Goal: Task Accomplishment & Management: Manage account settings

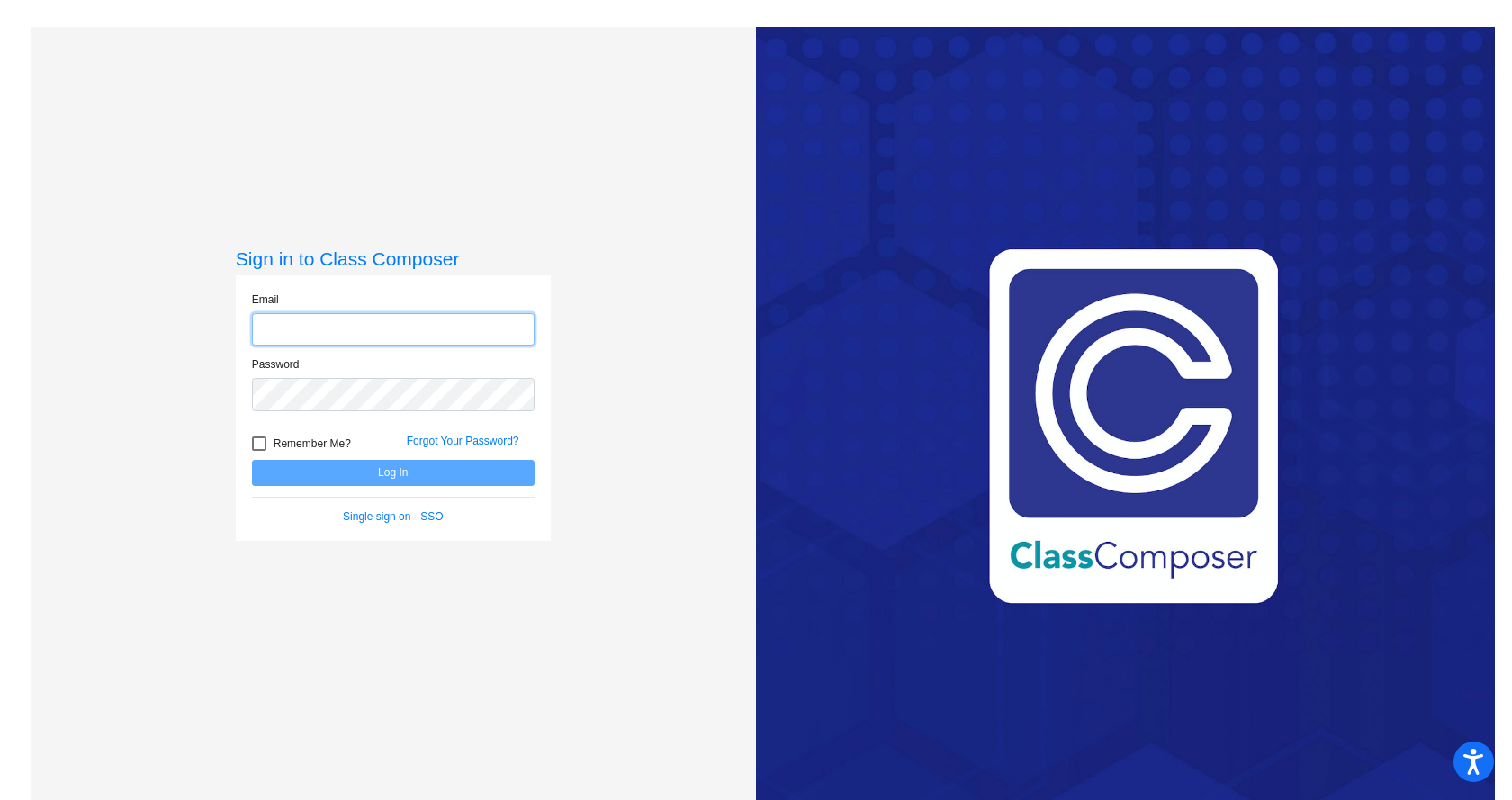
type input "[EMAIL_ADDRESS][DOMAIN_NAME]"
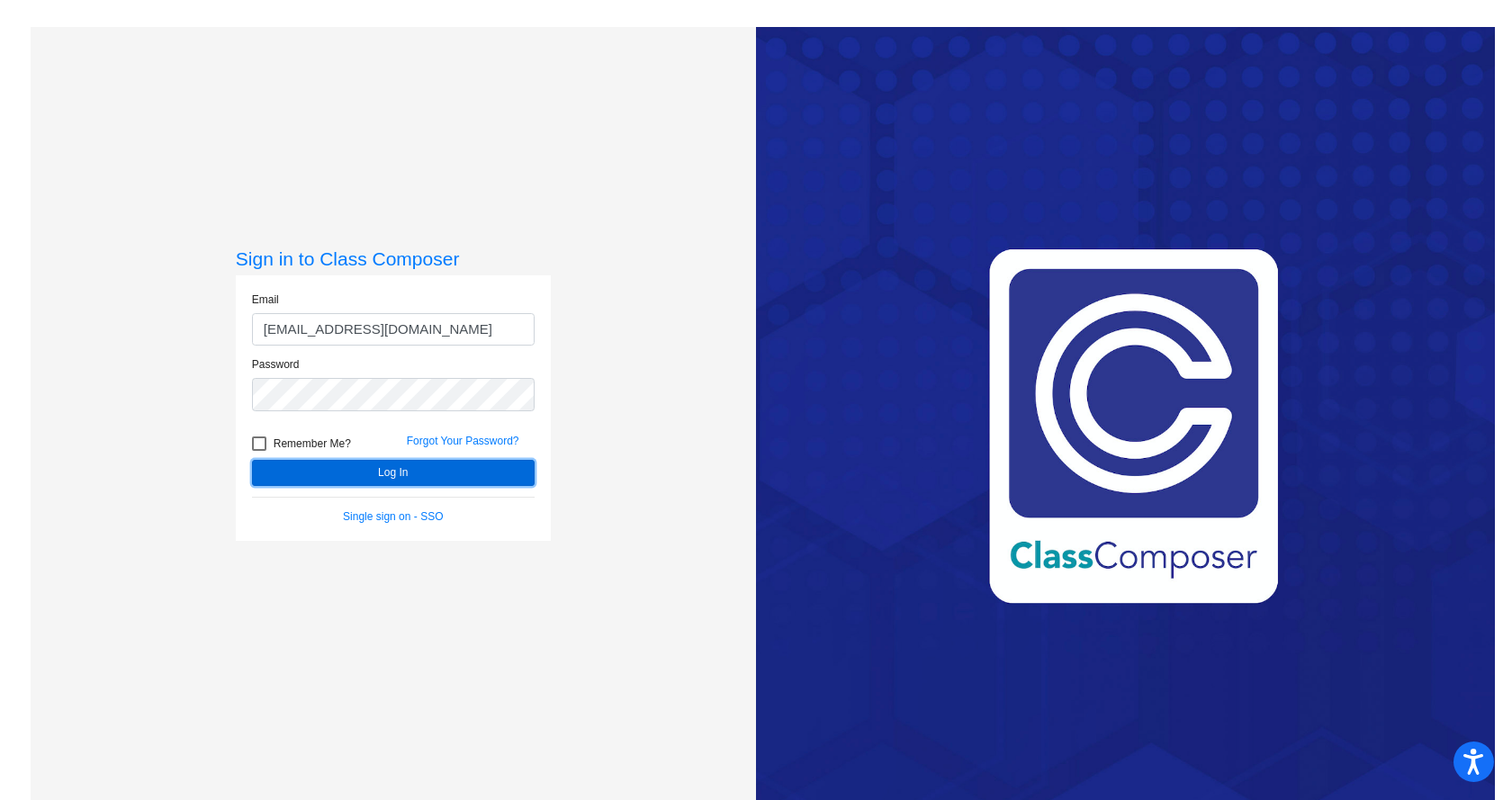
click at [489, 480] on button "Log In" at bounding box center [393, 473] width 282 height 26
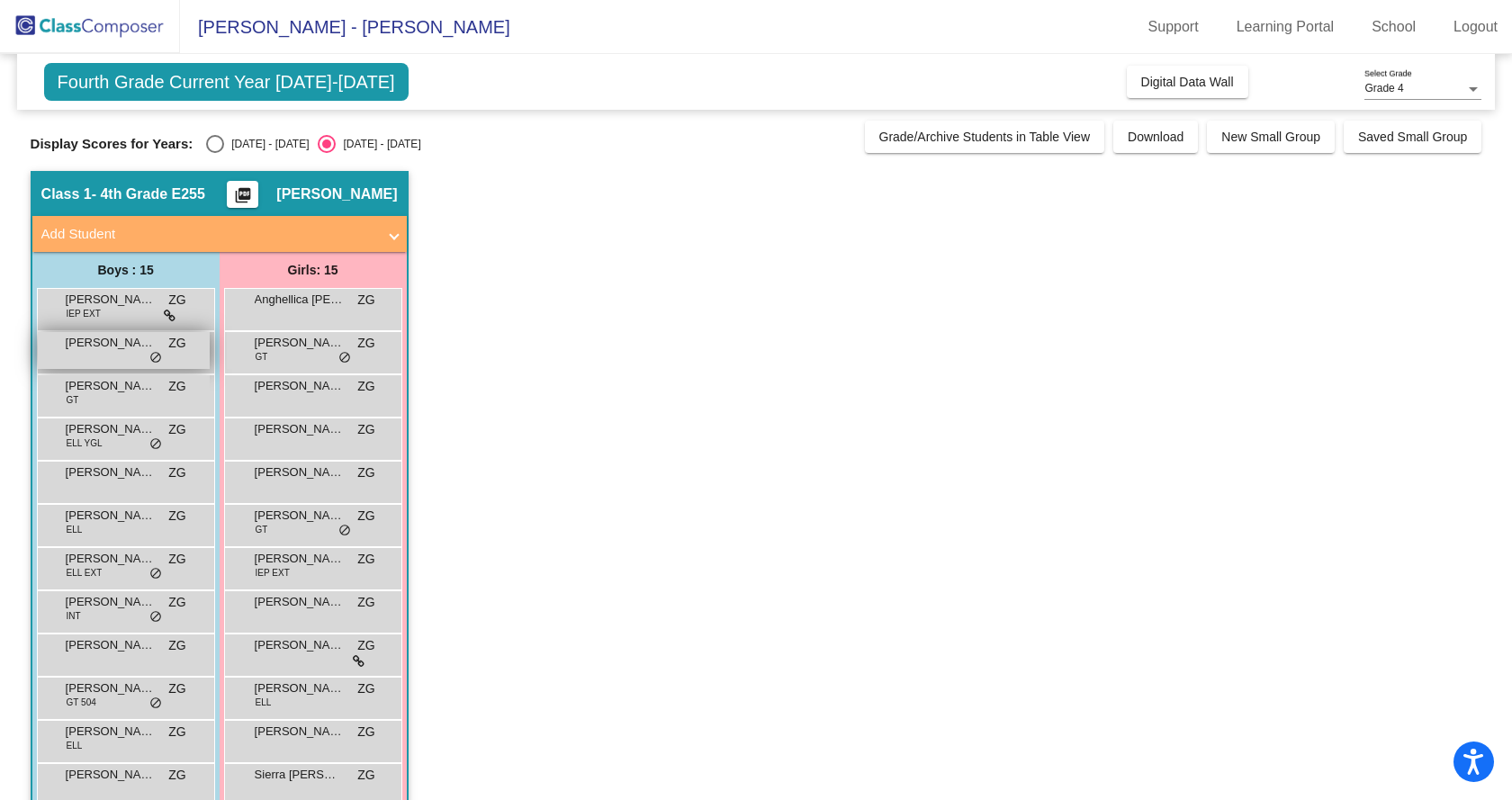
click at [126, 350] on span "[PERSON_NAME]" at bounding box center [111, 343] width 90 height 18
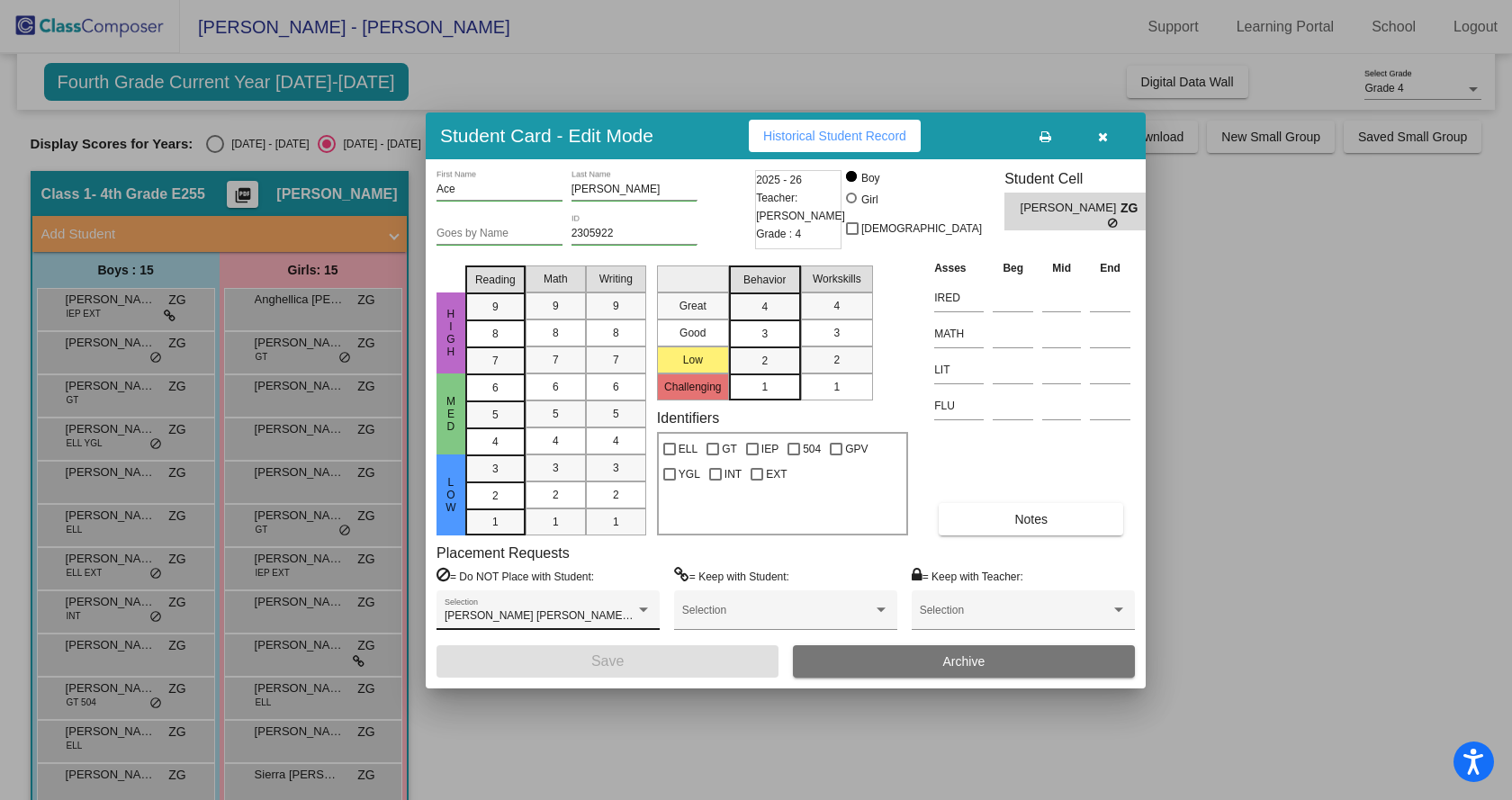
click at [631, 608] on div "[PERSON_NAME] [PERSON_NAME], [PERSON_NAME], [PERSON_NAME] Selection" at bounding box center [547, 615] width 207 height 32
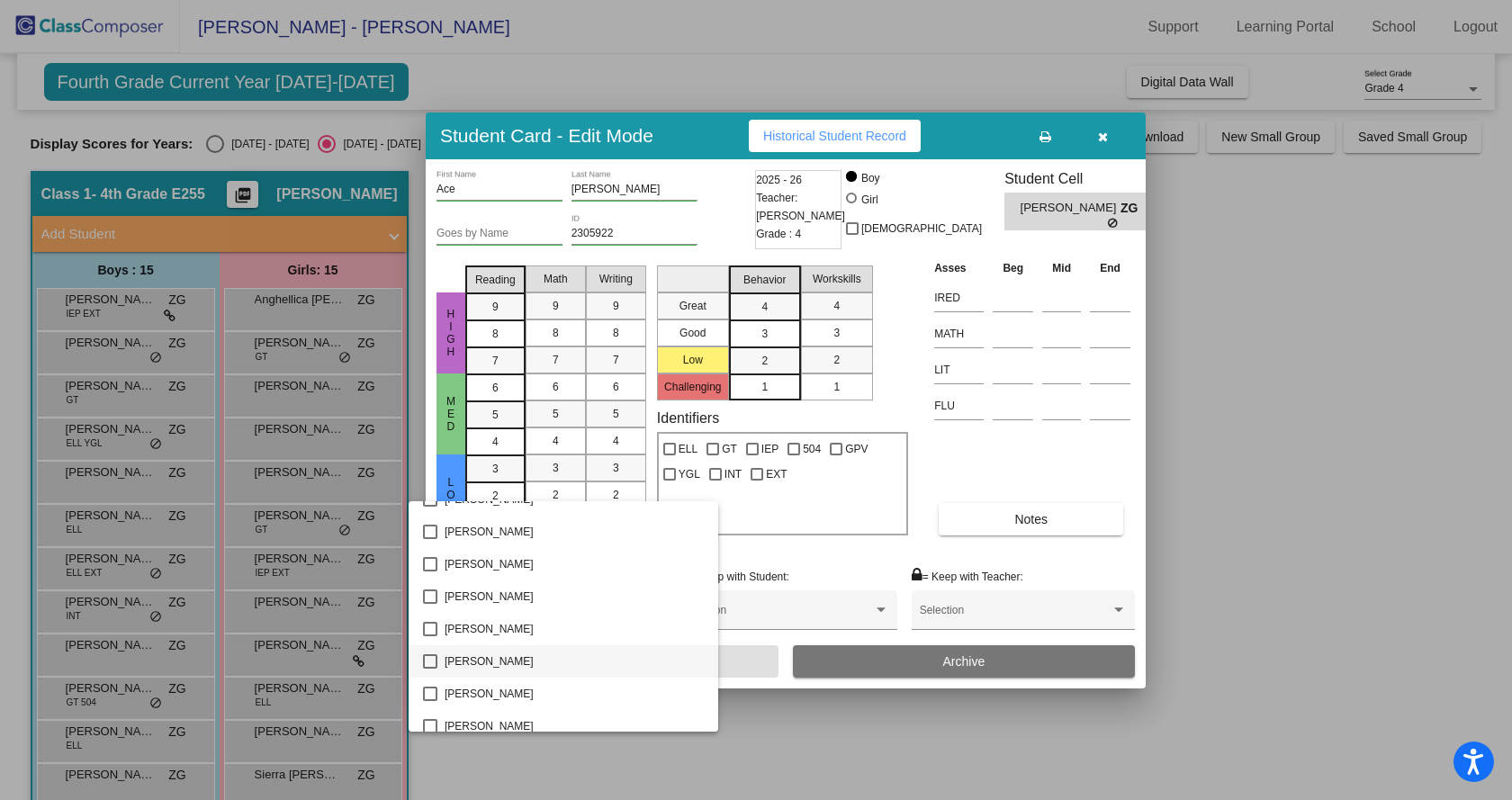
scroll to position [1081, 0]
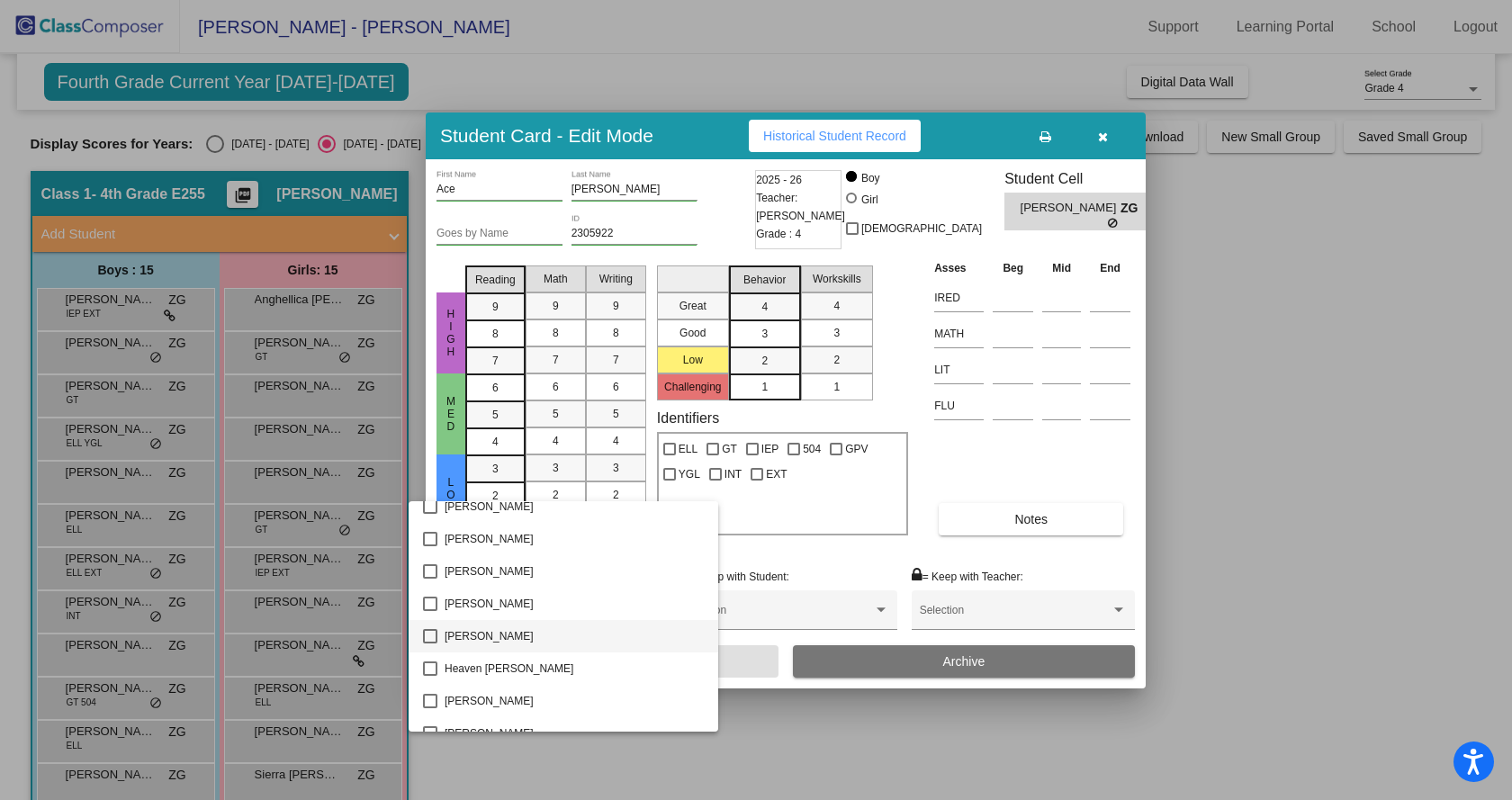
click at [426, 636] on mat-pseudo-checkbox at bounding box center [430, 636] width 15 height 15
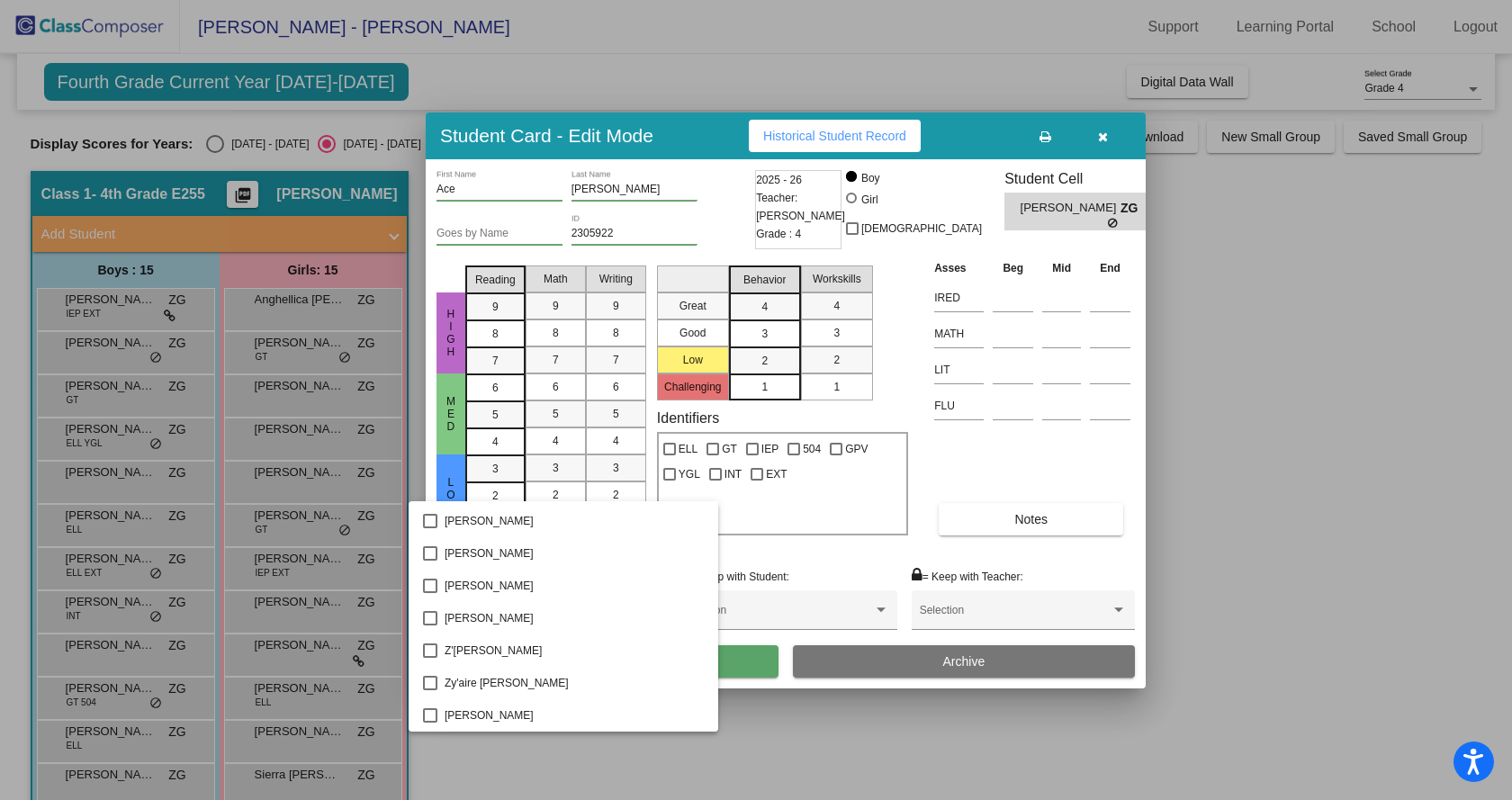
click at [724, 668] on div at bounding box center [756, 400] width 1512 height 800
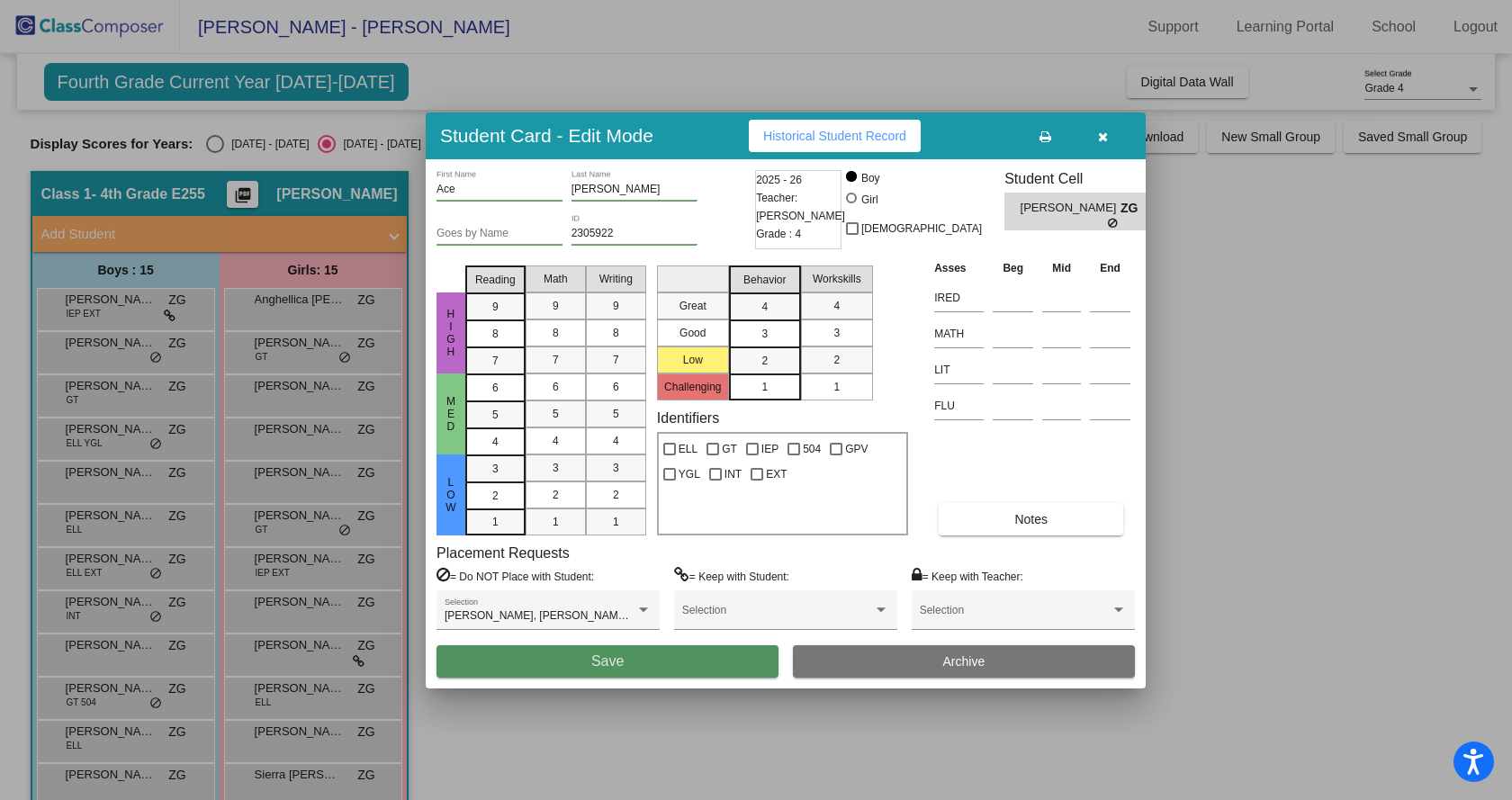
click at [724, 668] on button "Save" at bounding box center [608, 661] width 342 height 32
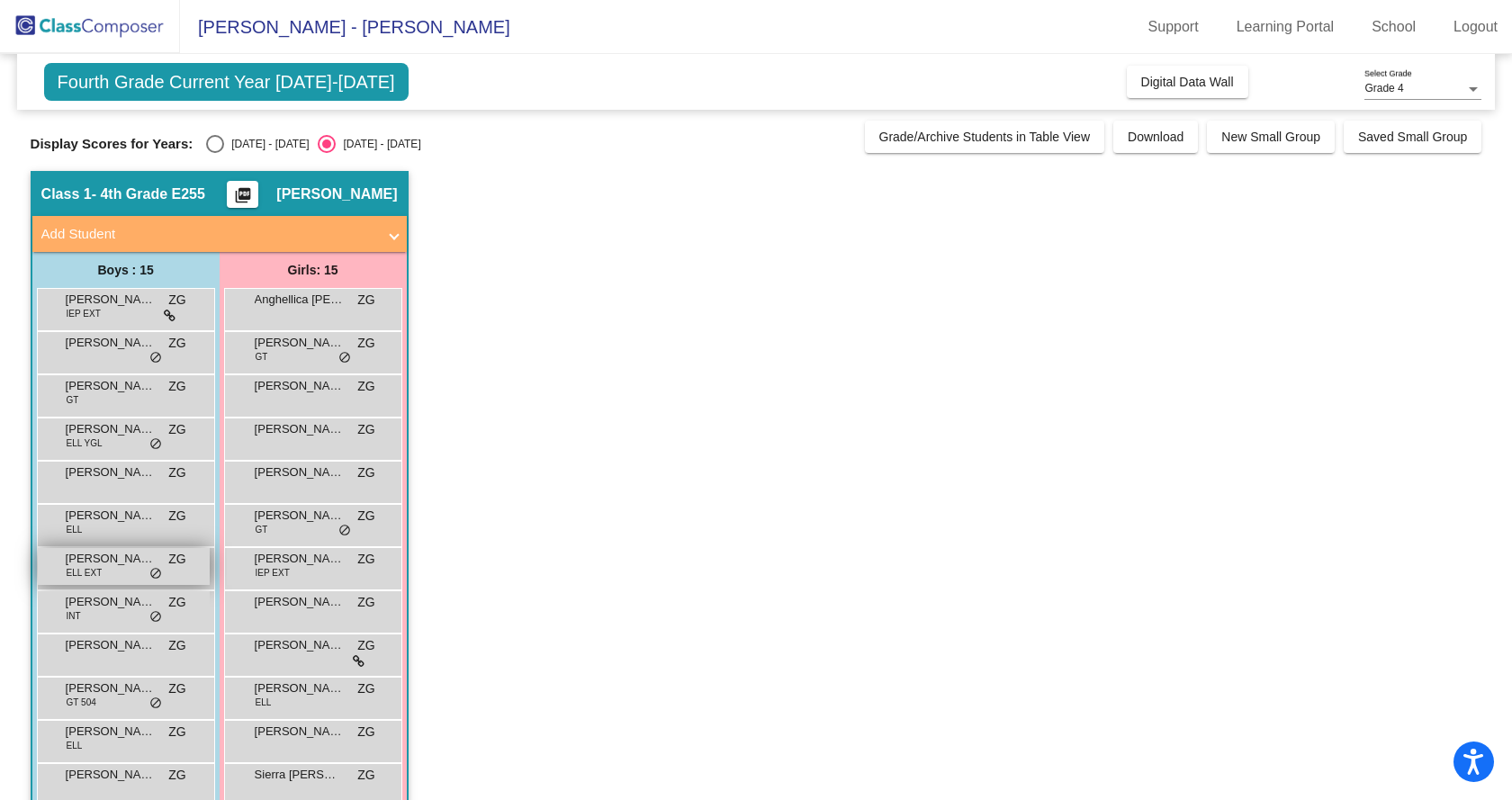
click at [120, 554] on span "[PERSON_NAME]" at bounding box center [111, 559] width 90 height 18
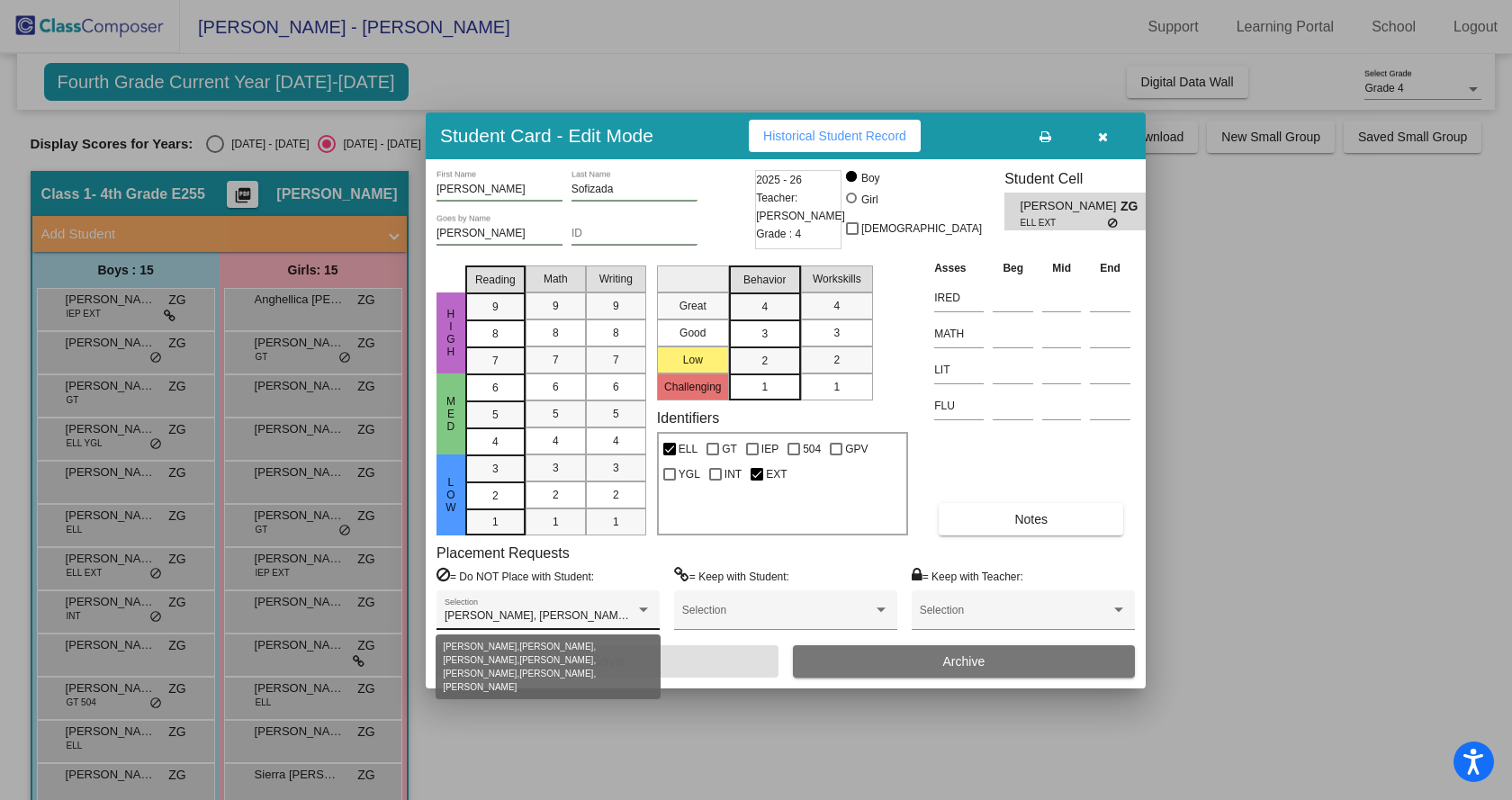
click at [608, 617] on span "[PERSON_NAME], [PERSON_NAME], [PERSON_NAME], [PERSON_NAME], [PERSON_NAME], [PER…" at bounding box center [773, 616] width 658 height 13
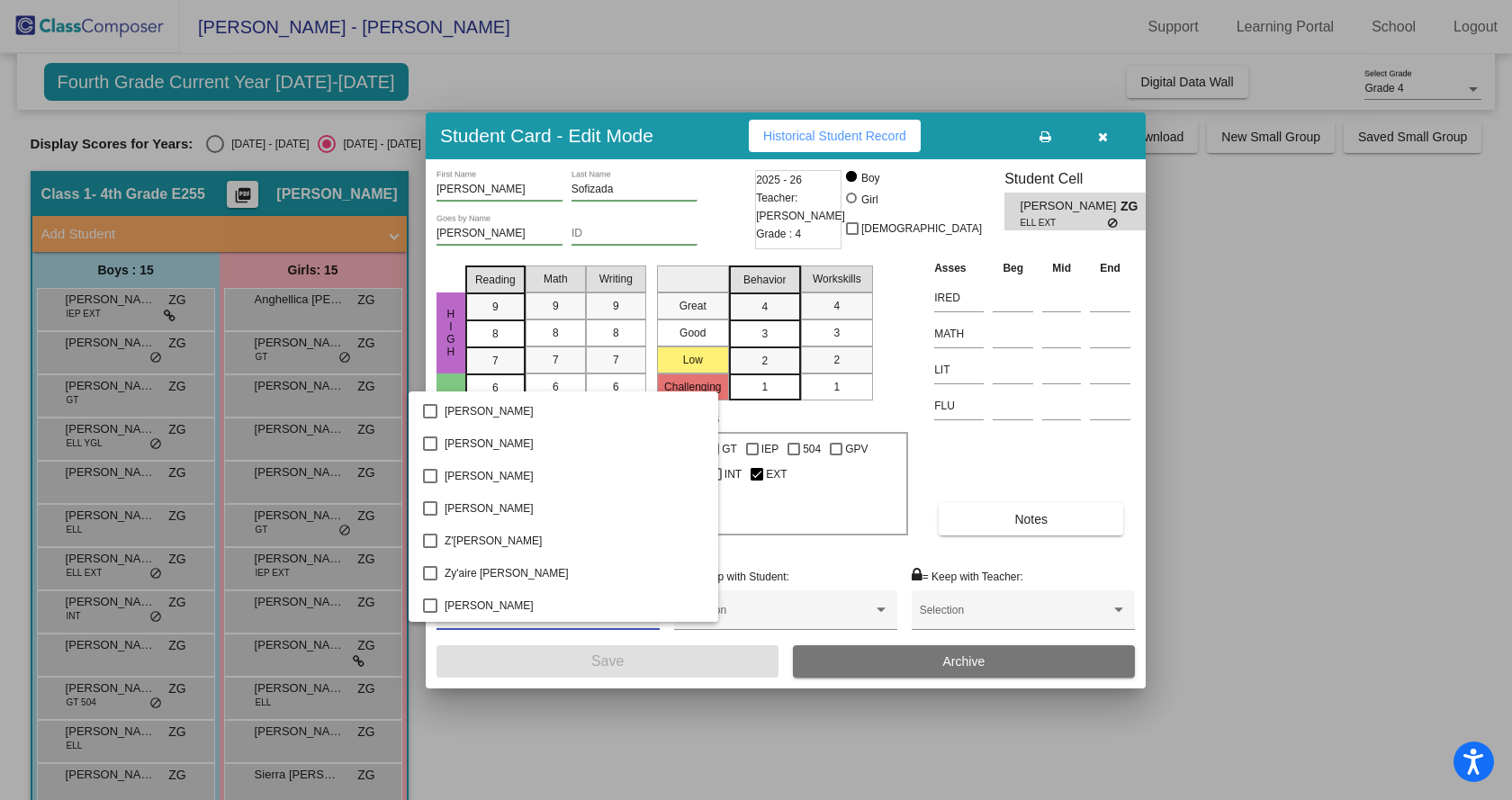
click at [684, 781] on div at bounding box center [756, 400] width 1512 height 800
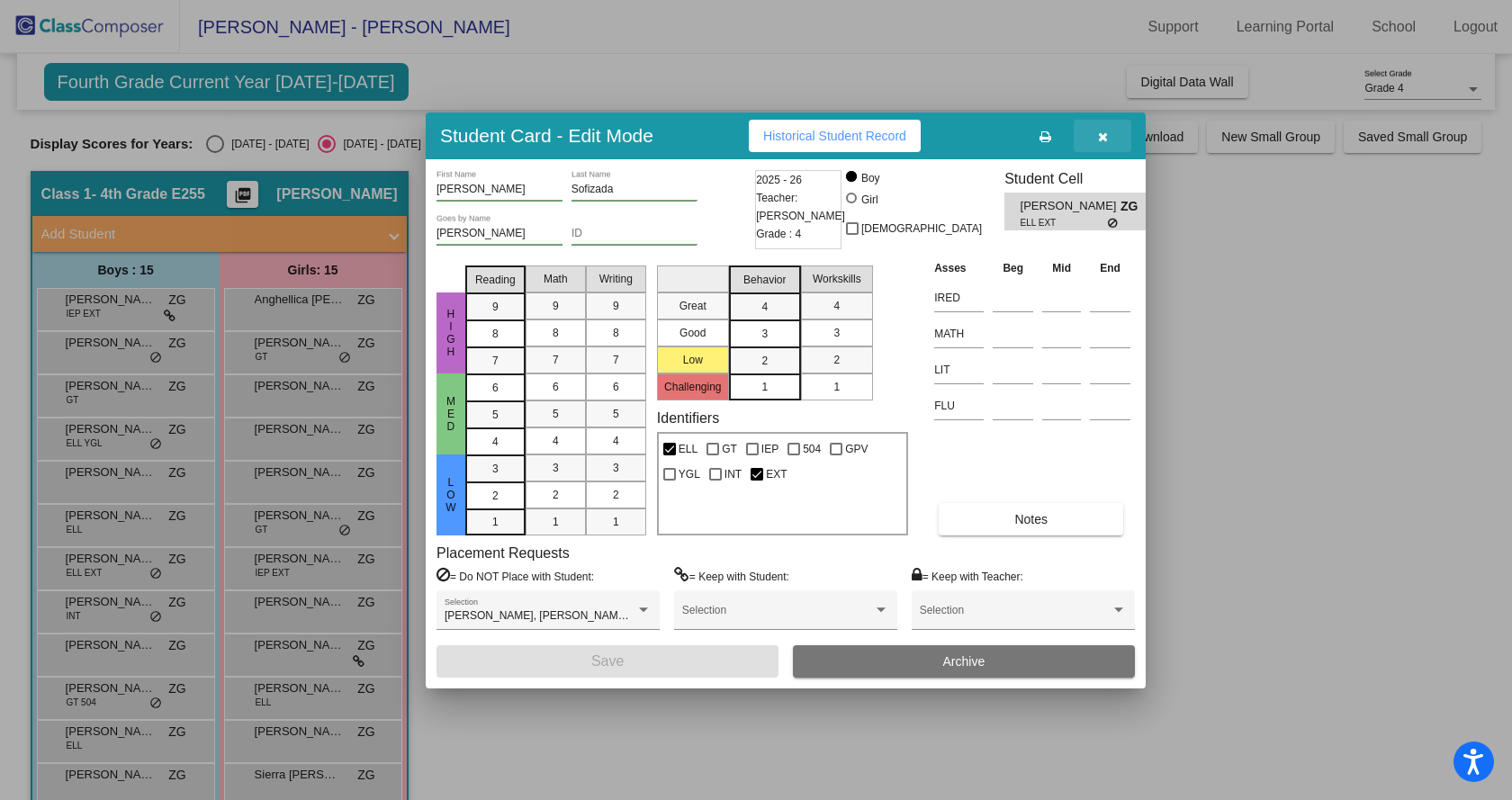
click at [1103, 138] on icon "button" at bounding box center [1102, 136] width 10 height 13
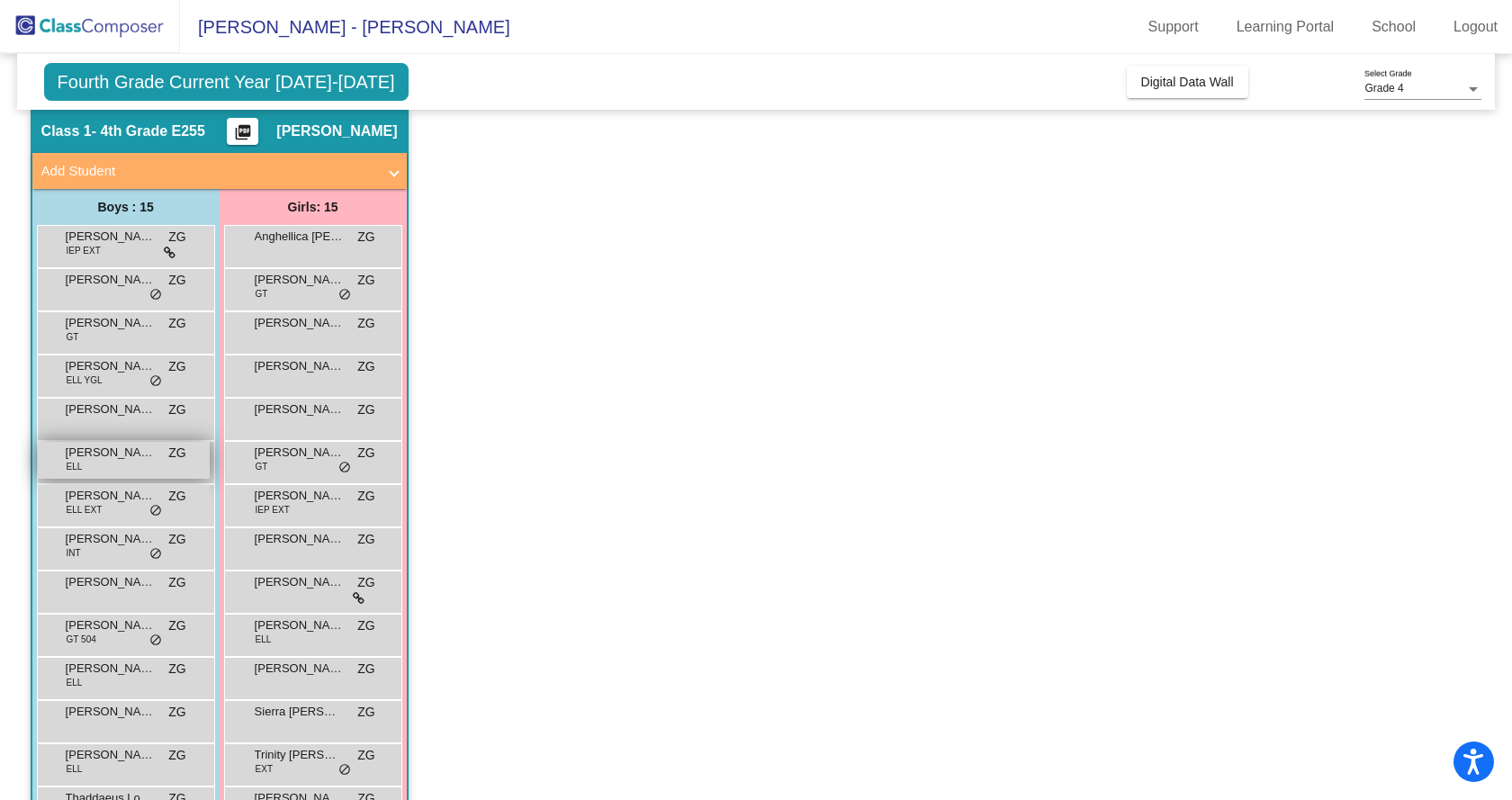
scroll to position [90, 0]
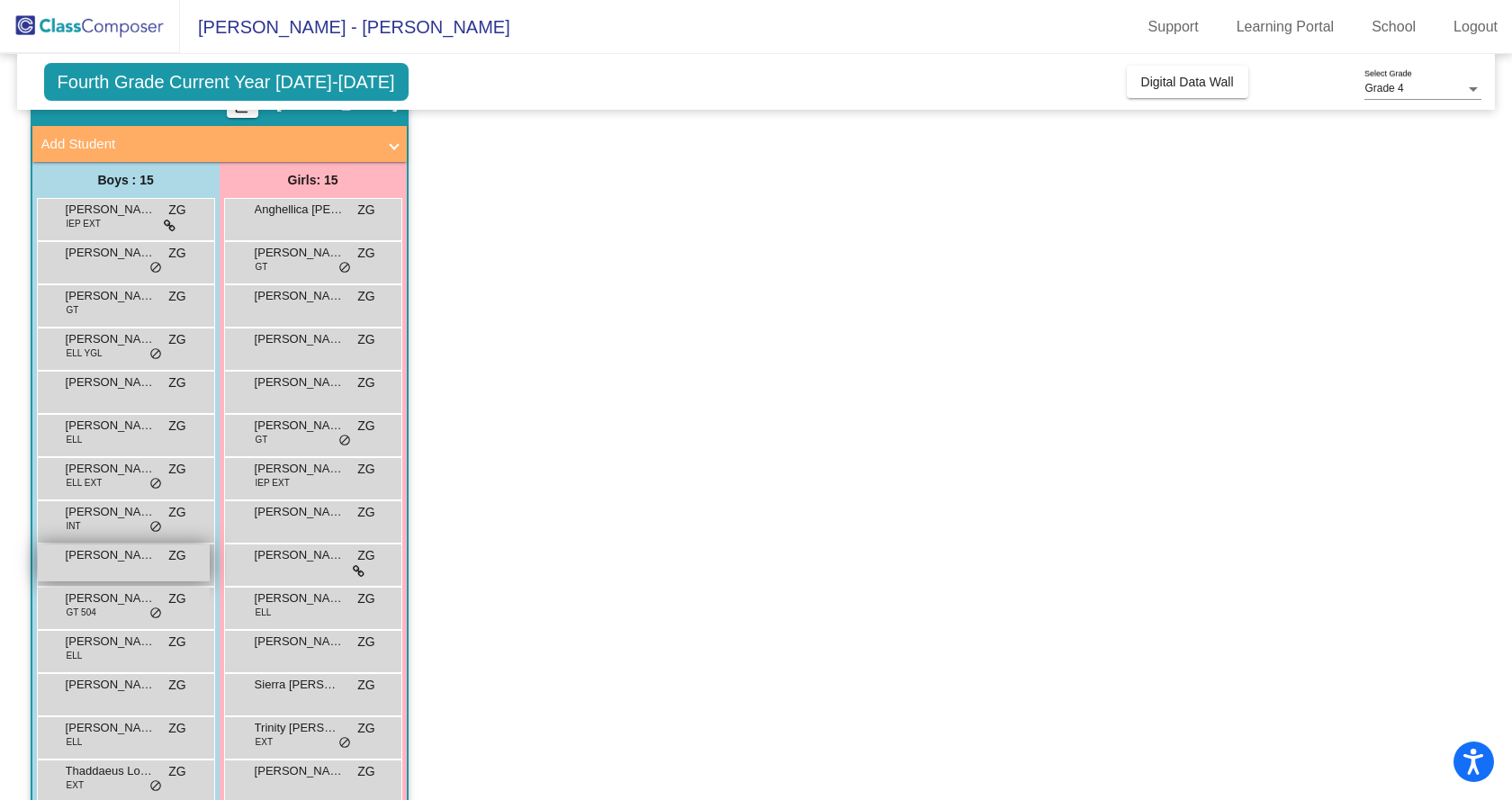
click at [89, 552] on span "[PERSON_NAME]" at bounding box center [111, 555] width 90 height 18
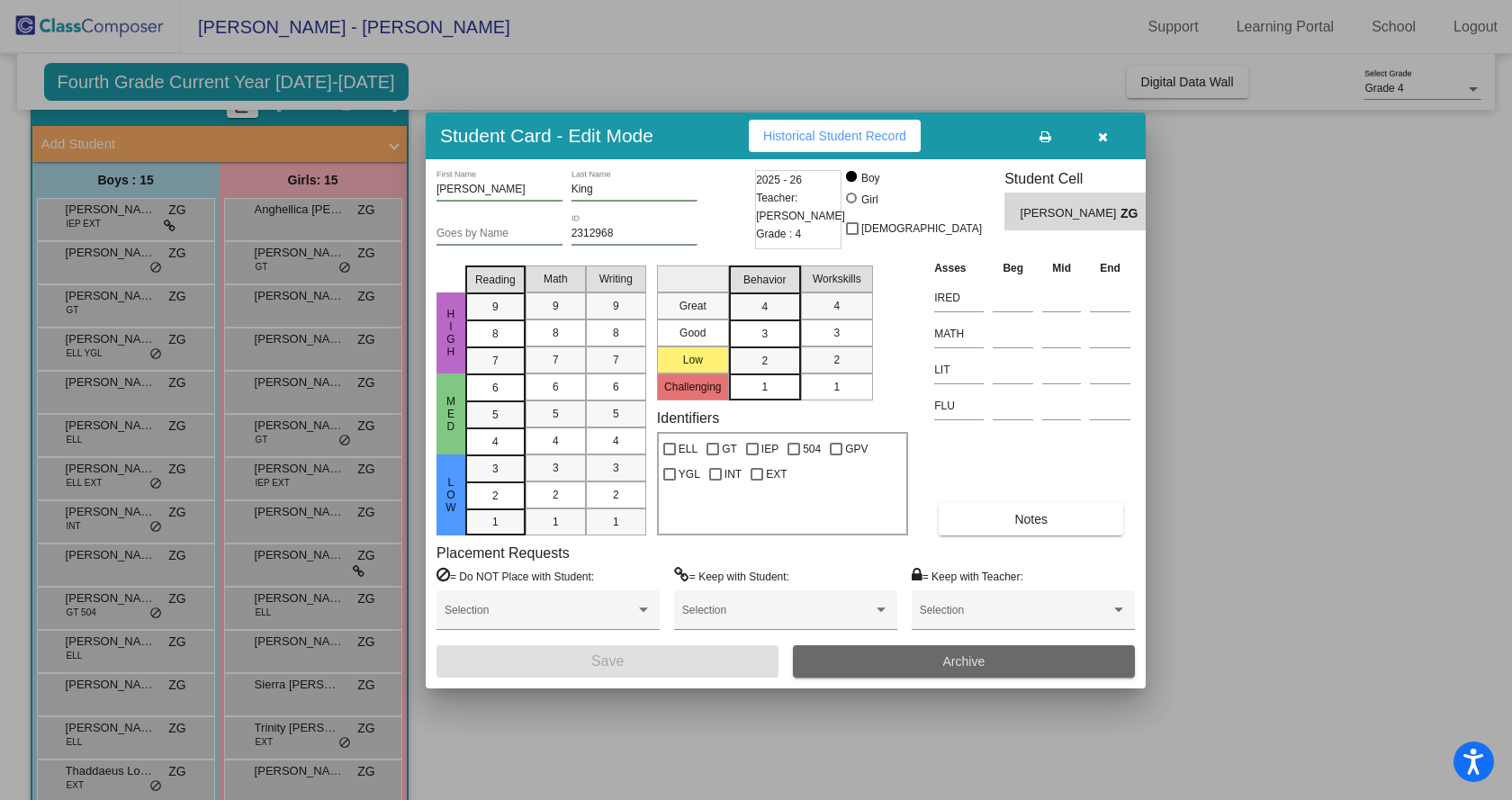
click at [931, 659] on button "Archive" at bounding box center [964, 661] width 342 height 32
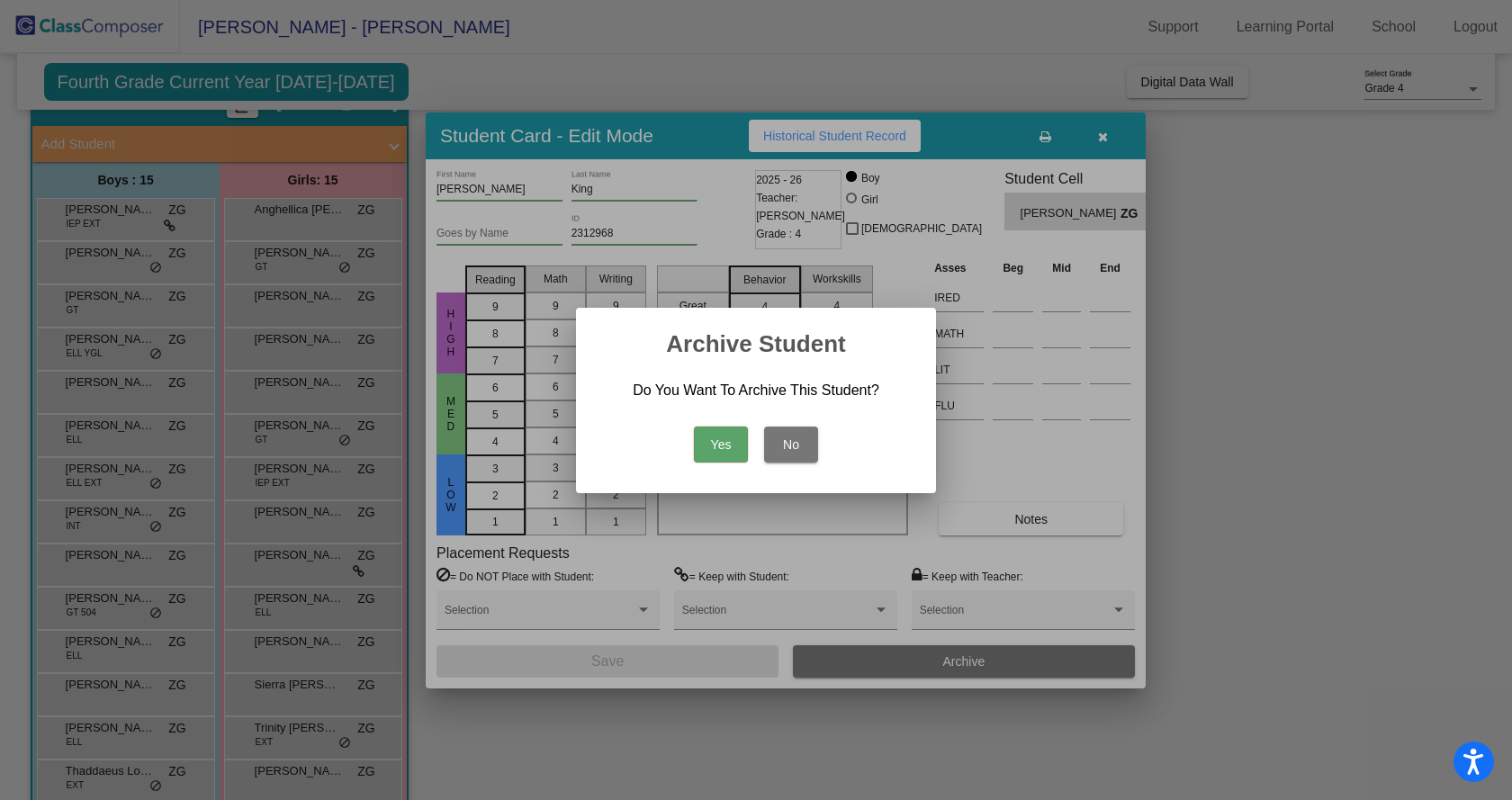
click at [707, 440] on button "Yes" at bounding box center [721, 445] width 54 height 36
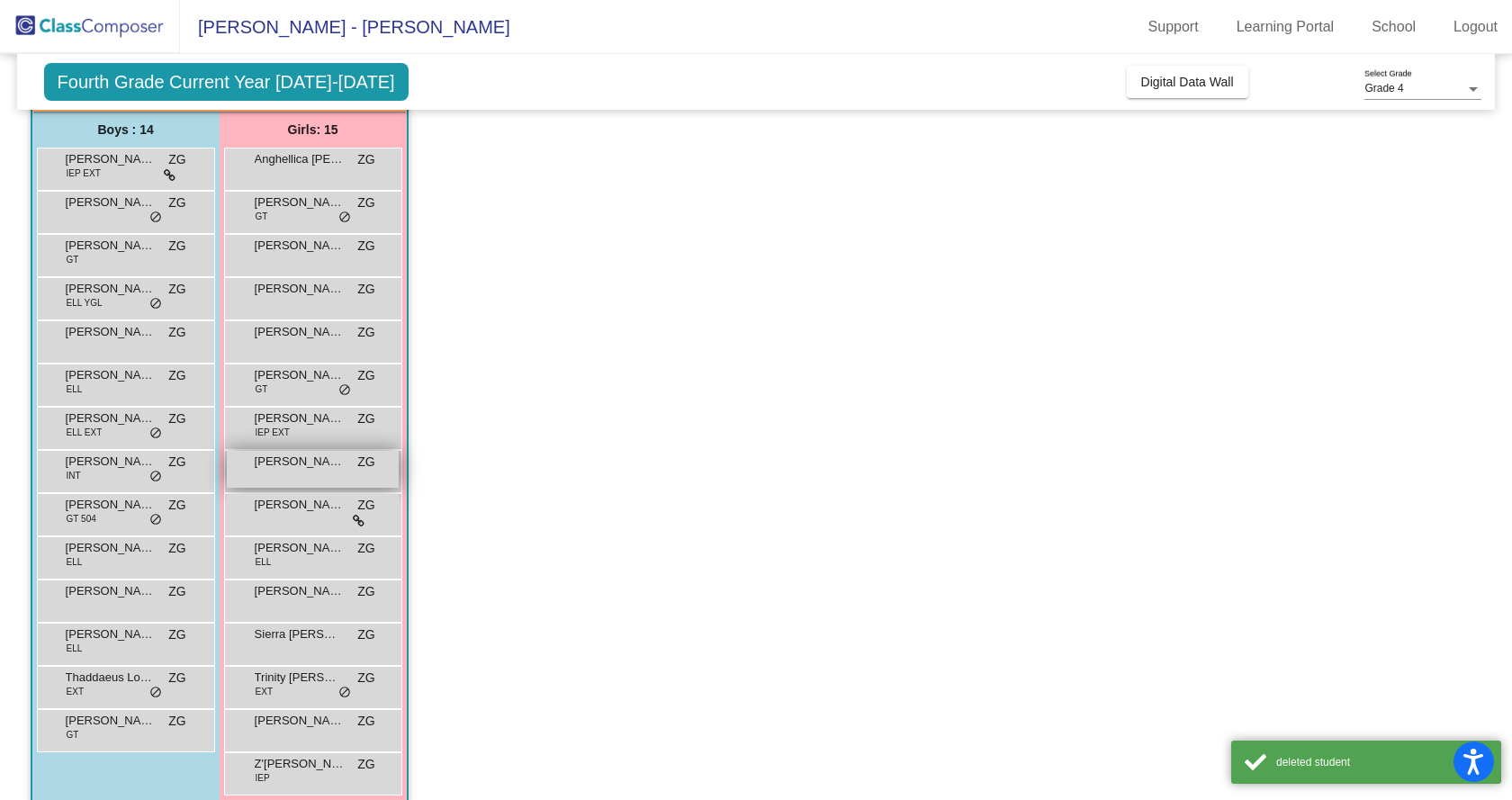
scroll to position [165, 0]
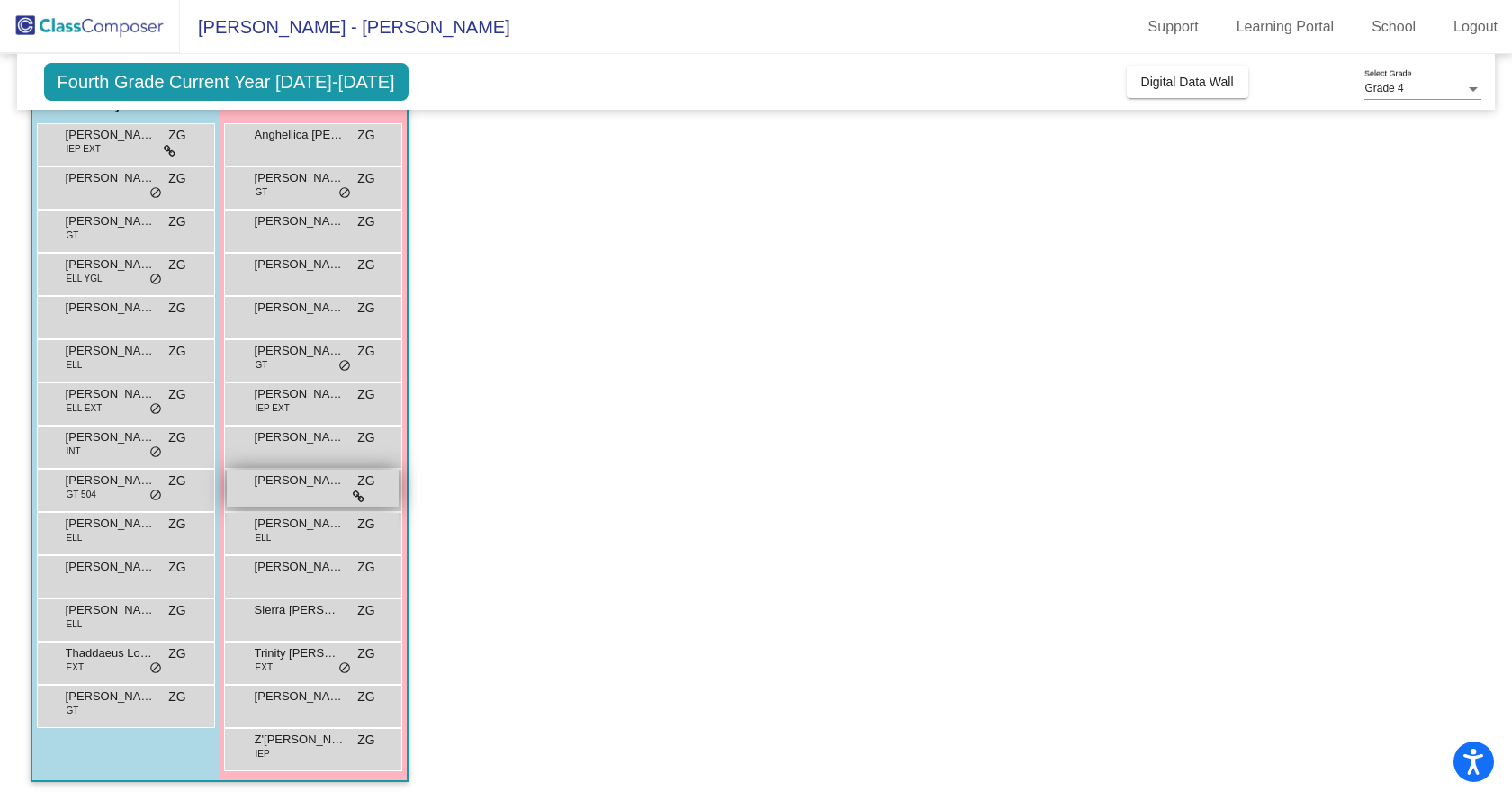
click at [322, 484] on span "[PERSON_NAME]" at bounding box center [299, 481] width 90 height 18
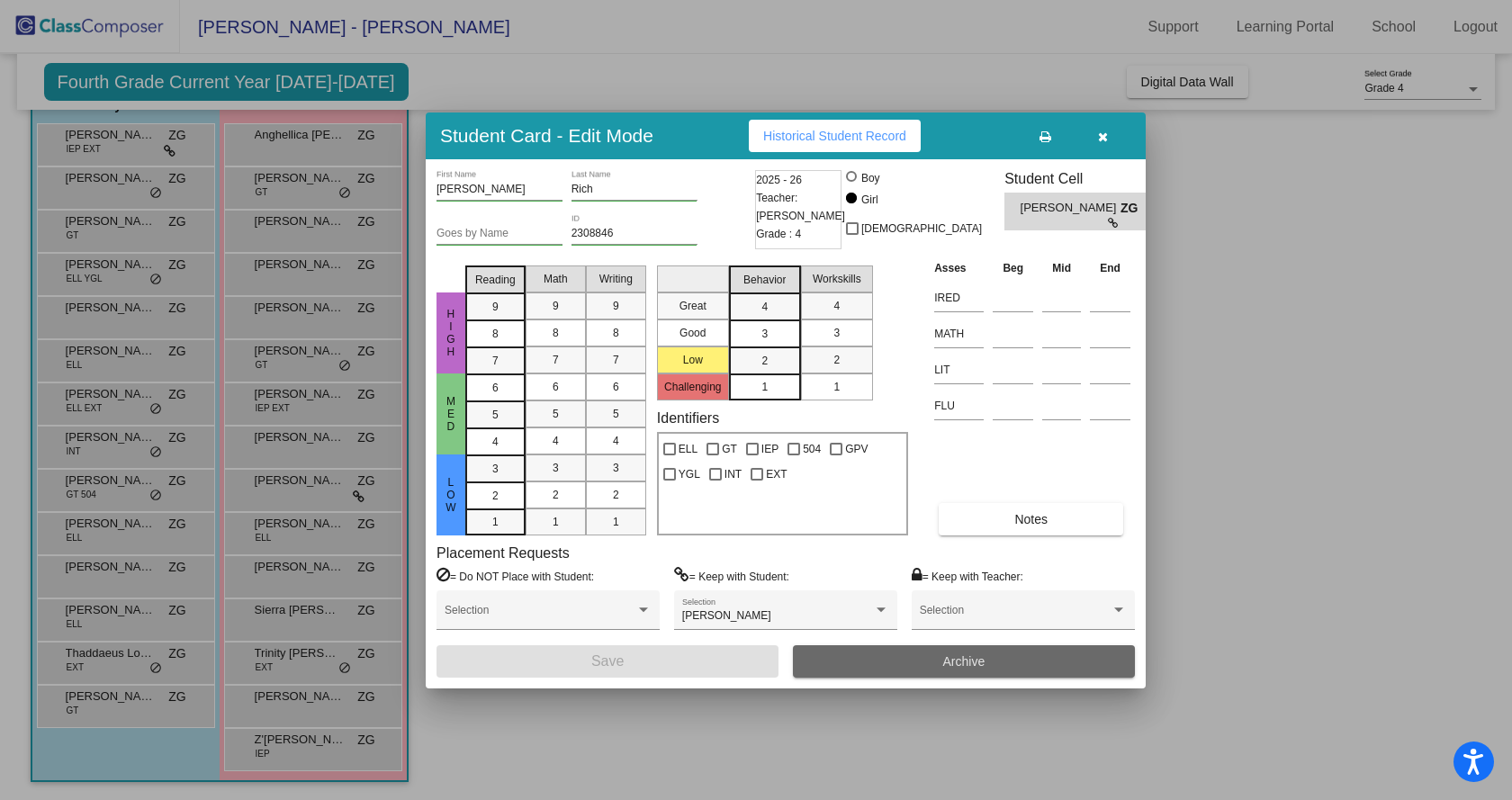
click at [884, 666] on button "Archive" at bounding box center [964, 661] width 342 height 32
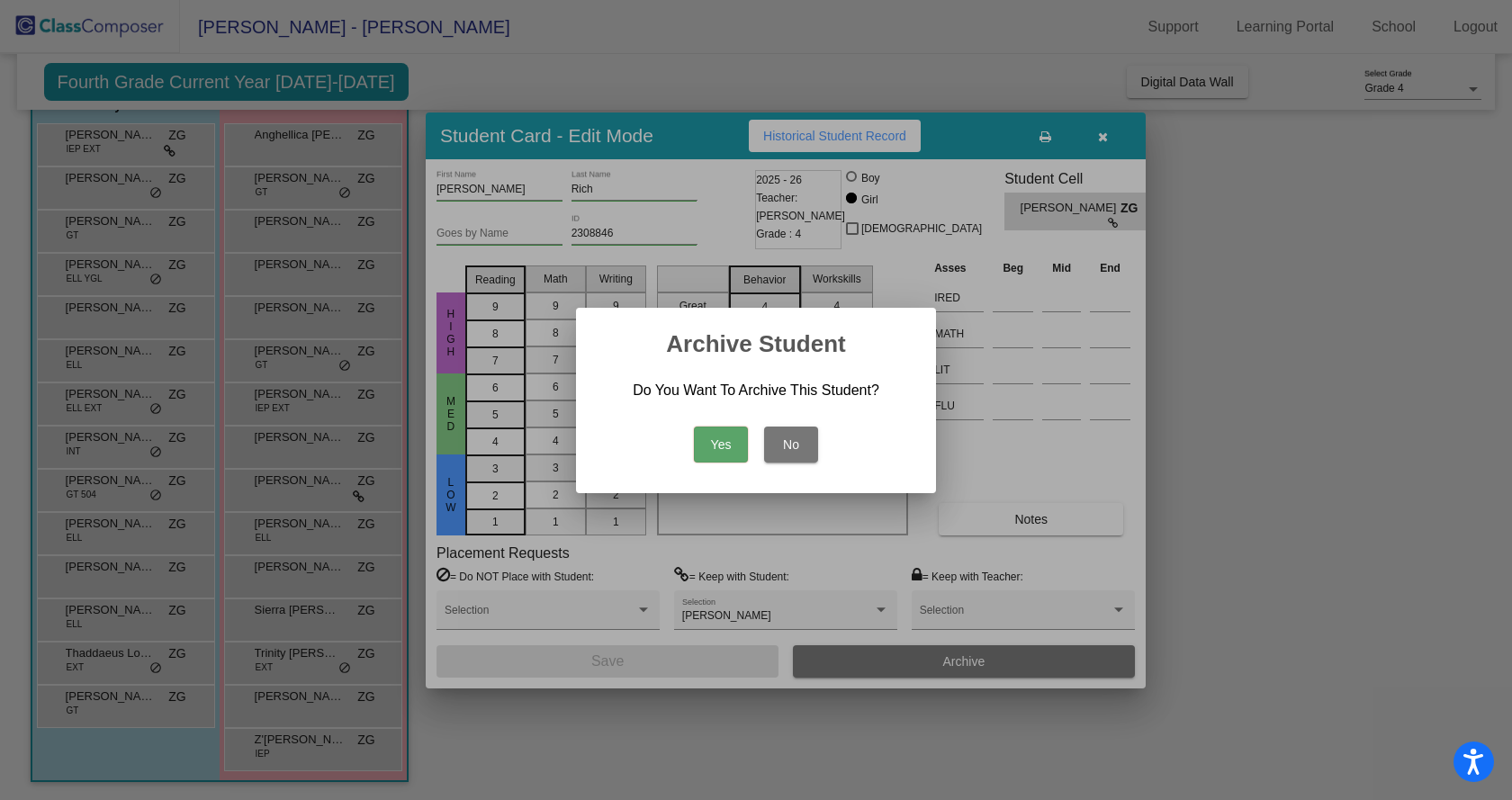
click at [718, 438] on button "Yes" at bounding box center [721, 445] width 54 height 36
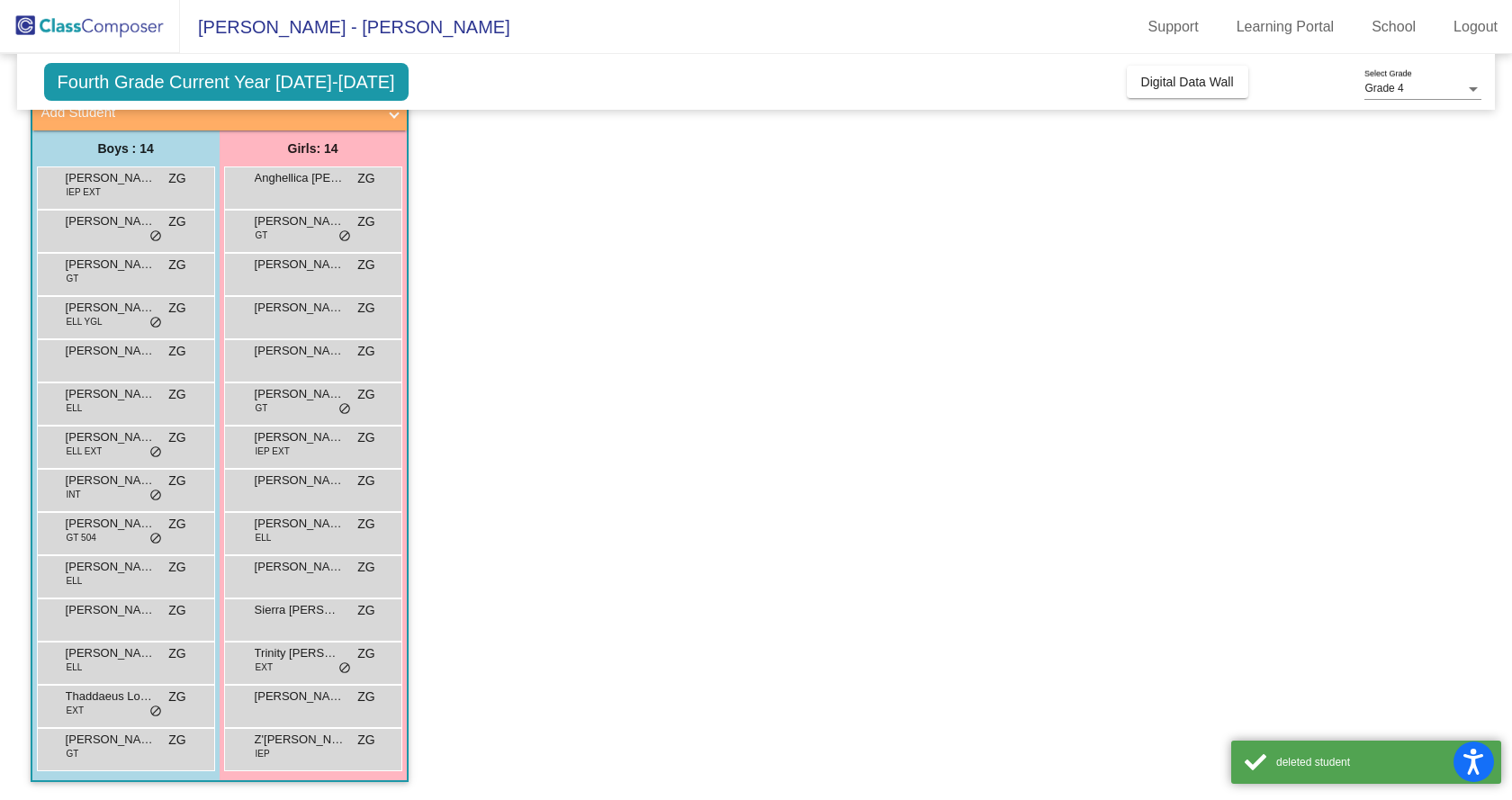
scroll to position [121, 0]
click at [324, 362] on div "[PERSON_NAME] ZG lock do_not_disturb_alt" at bounding box center [312, 359] width 172 height 37
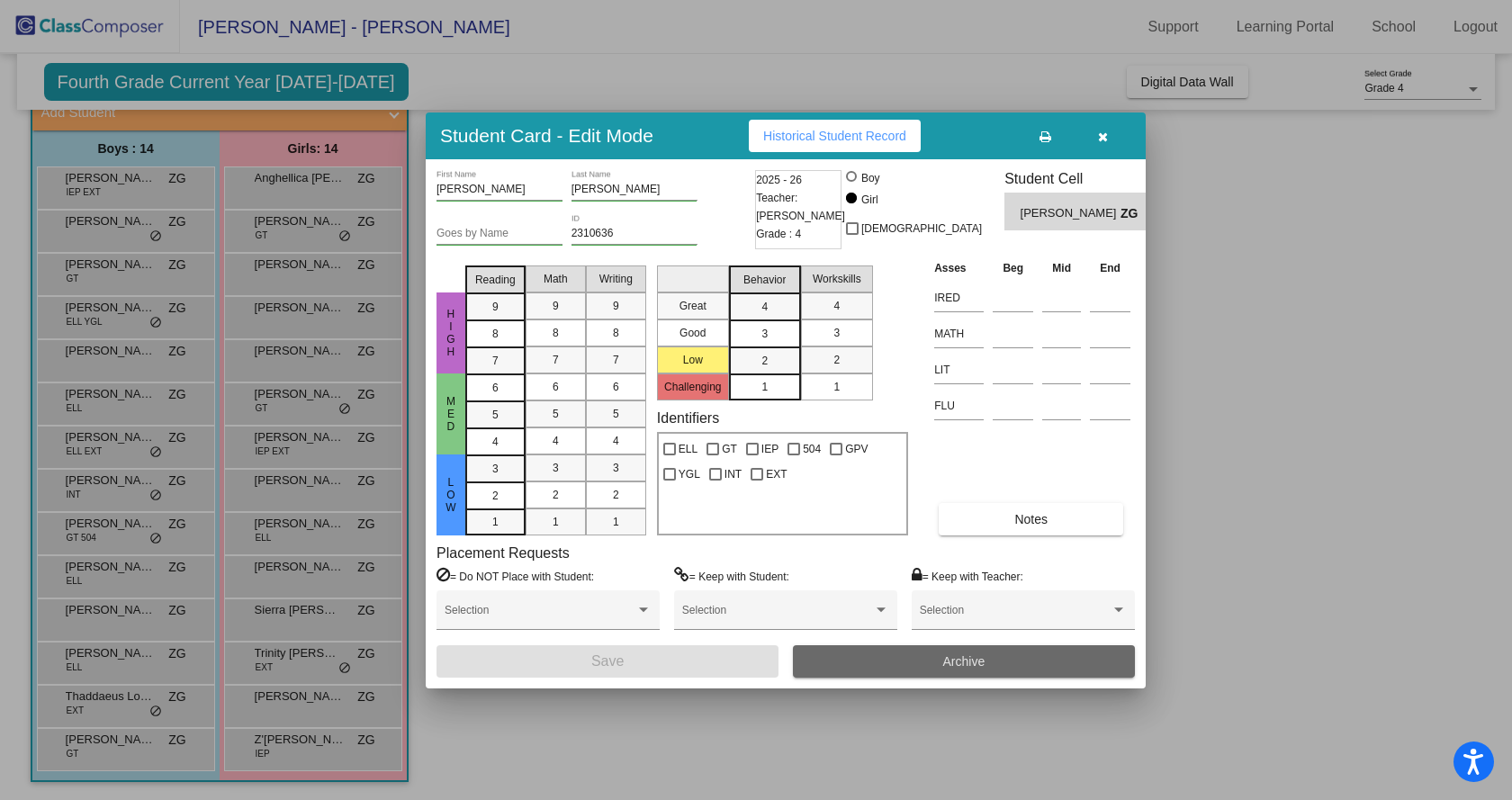
click at [924, 646] on button "Archive" at bounding box center [964, 661] width 342 height 32
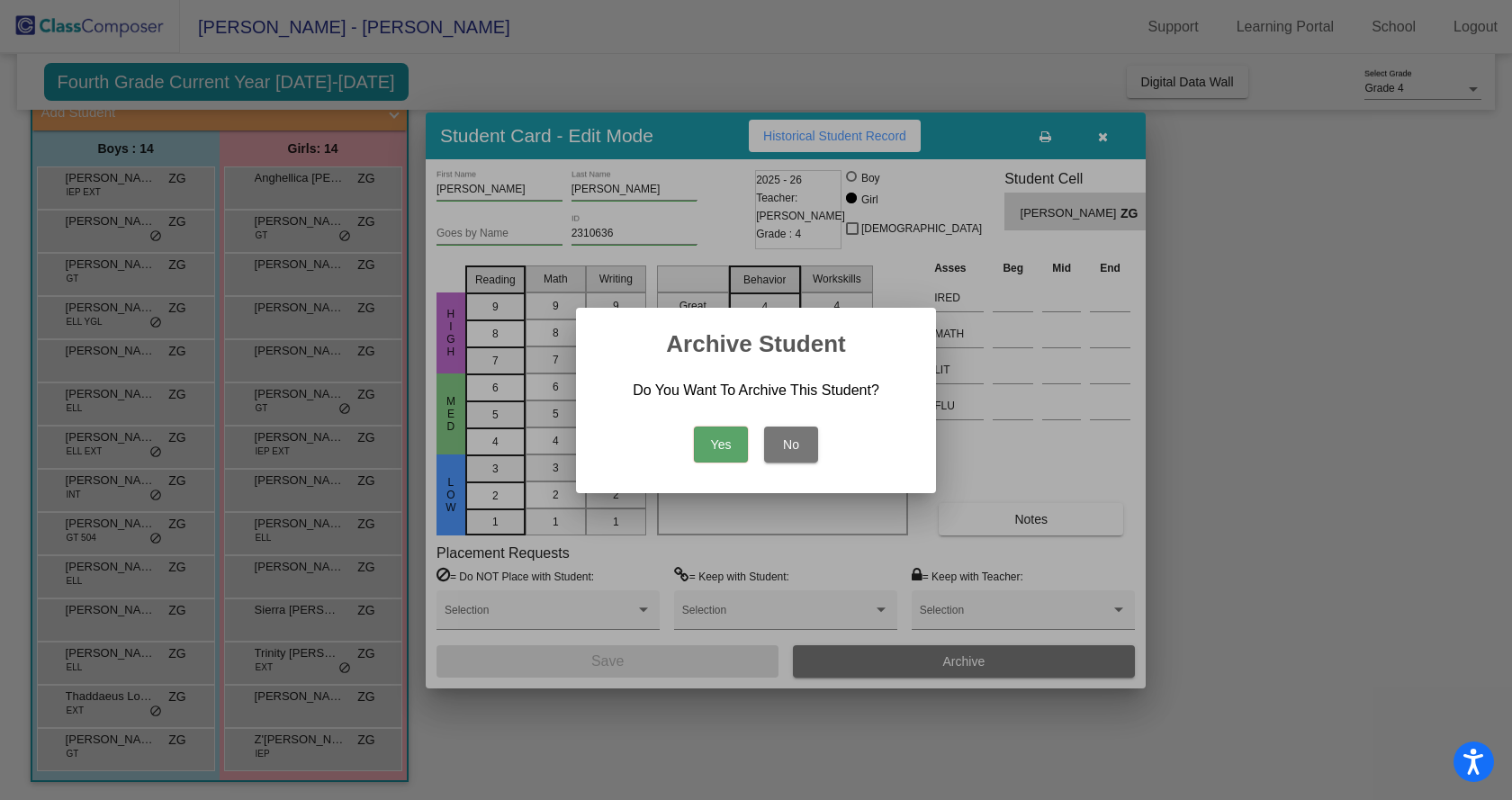
click at [701, 447] on button "Yes" at bounding box center [721, 445] width 54 height 36
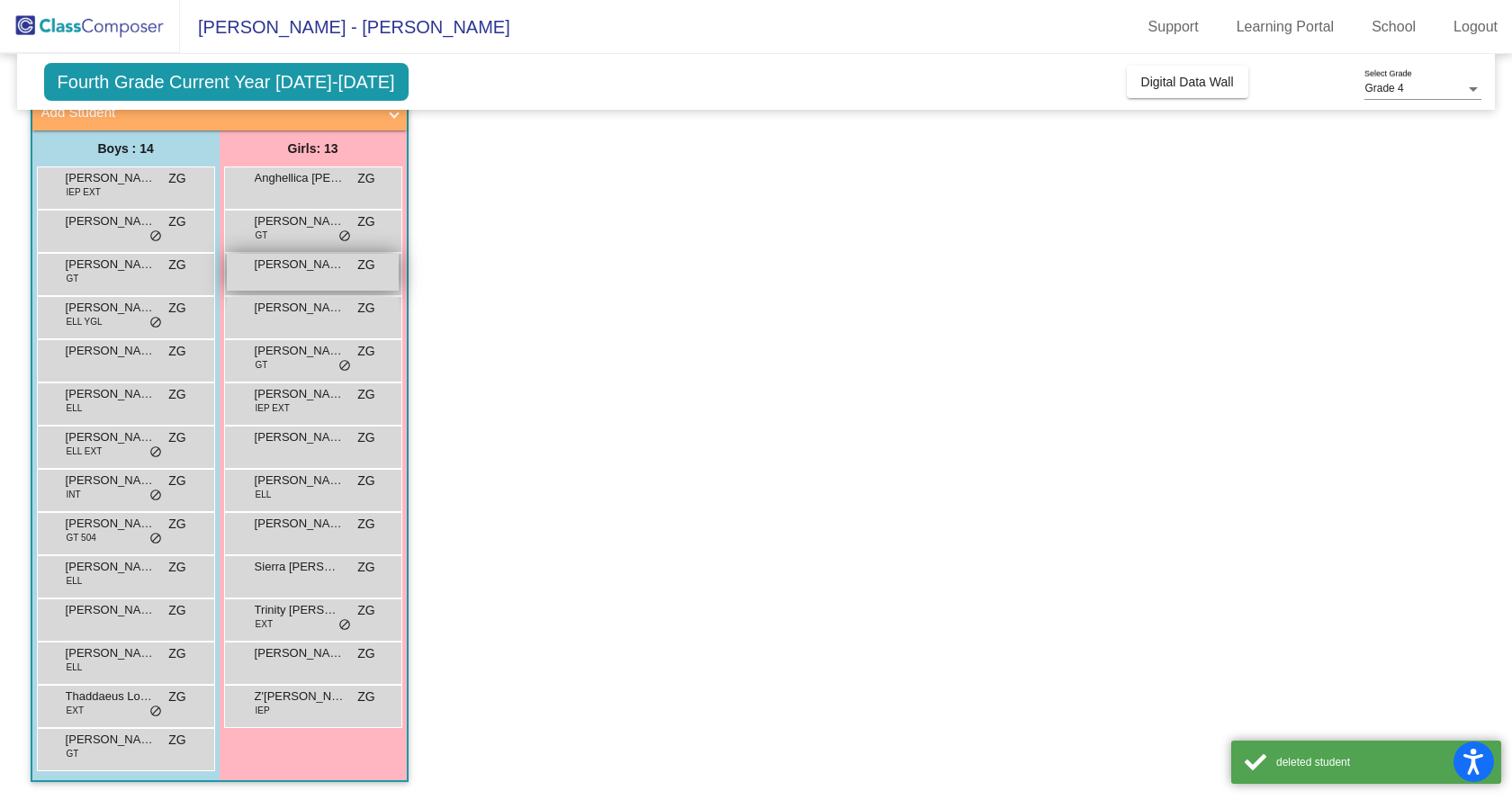
click at [328, 281] on div "Carlii [PERSON_NAME] ZG lock do_not_disturb_alt" at bounding box center [312, 273] width 172 height 37
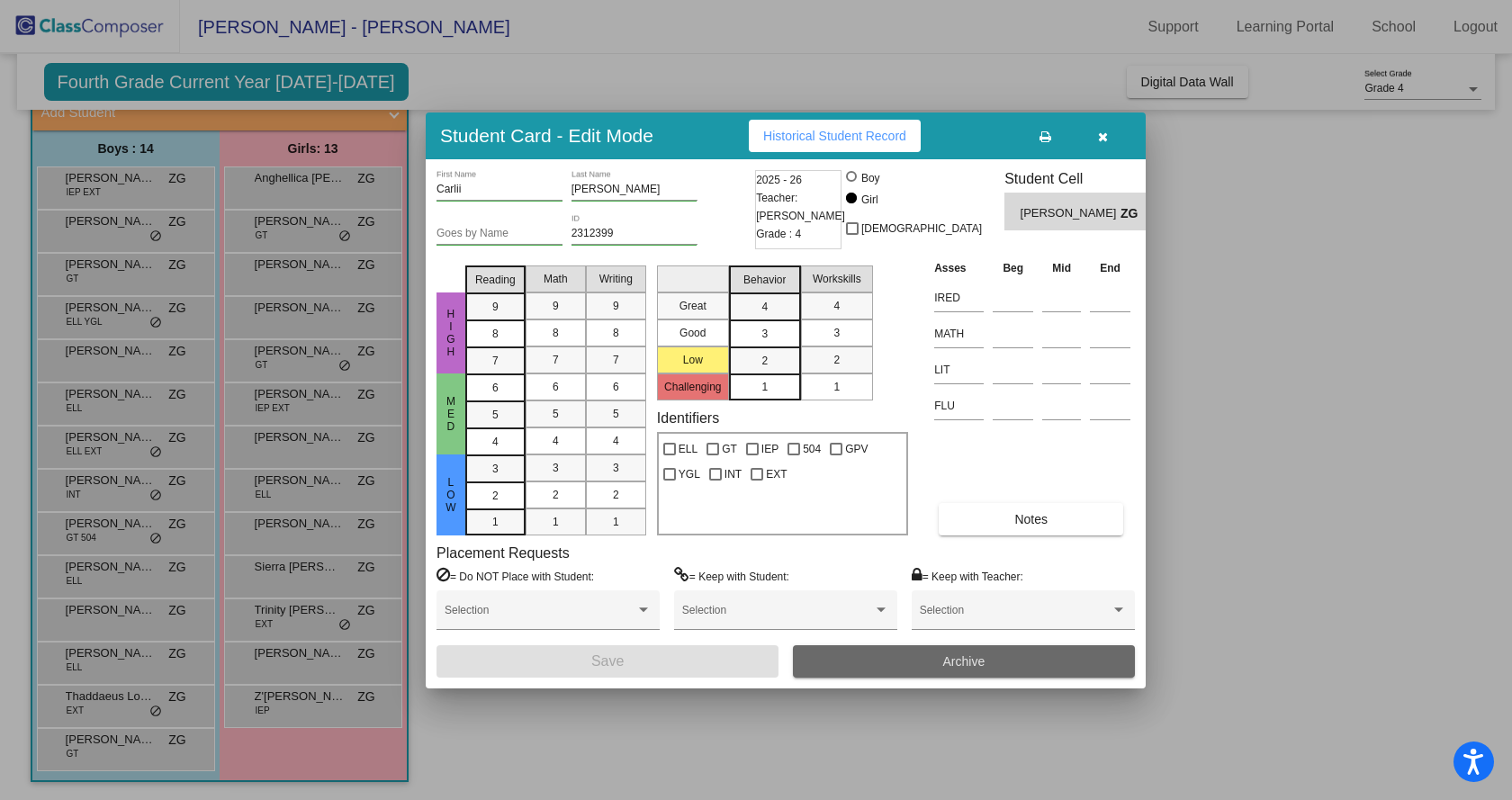
click at [904, 651] on button "Archive" at bounding box center [964, 661] width 342 height 32
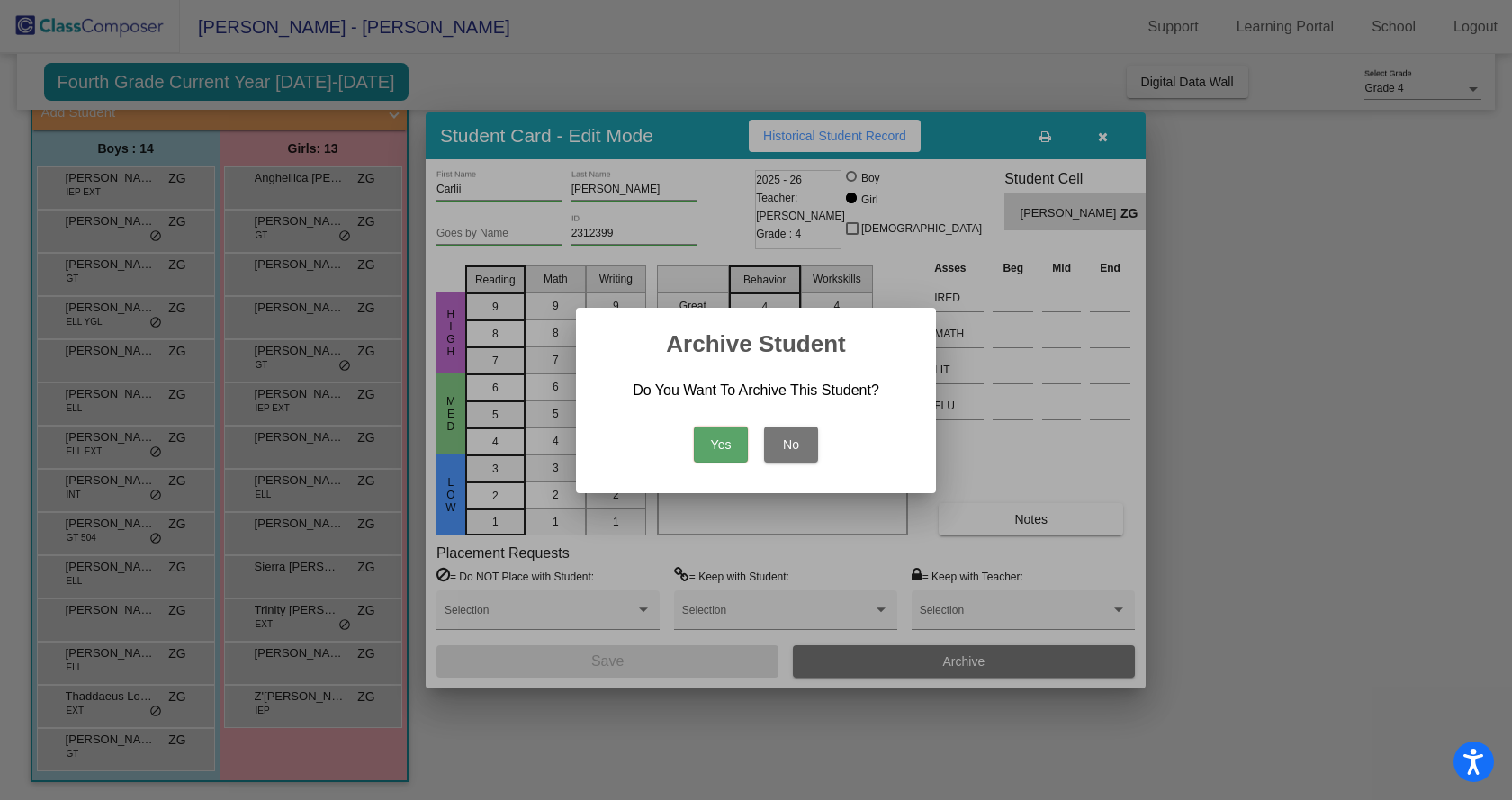
click at [721, 442] on button "Yes" at bounding box center [721, 445] width 54 height 36
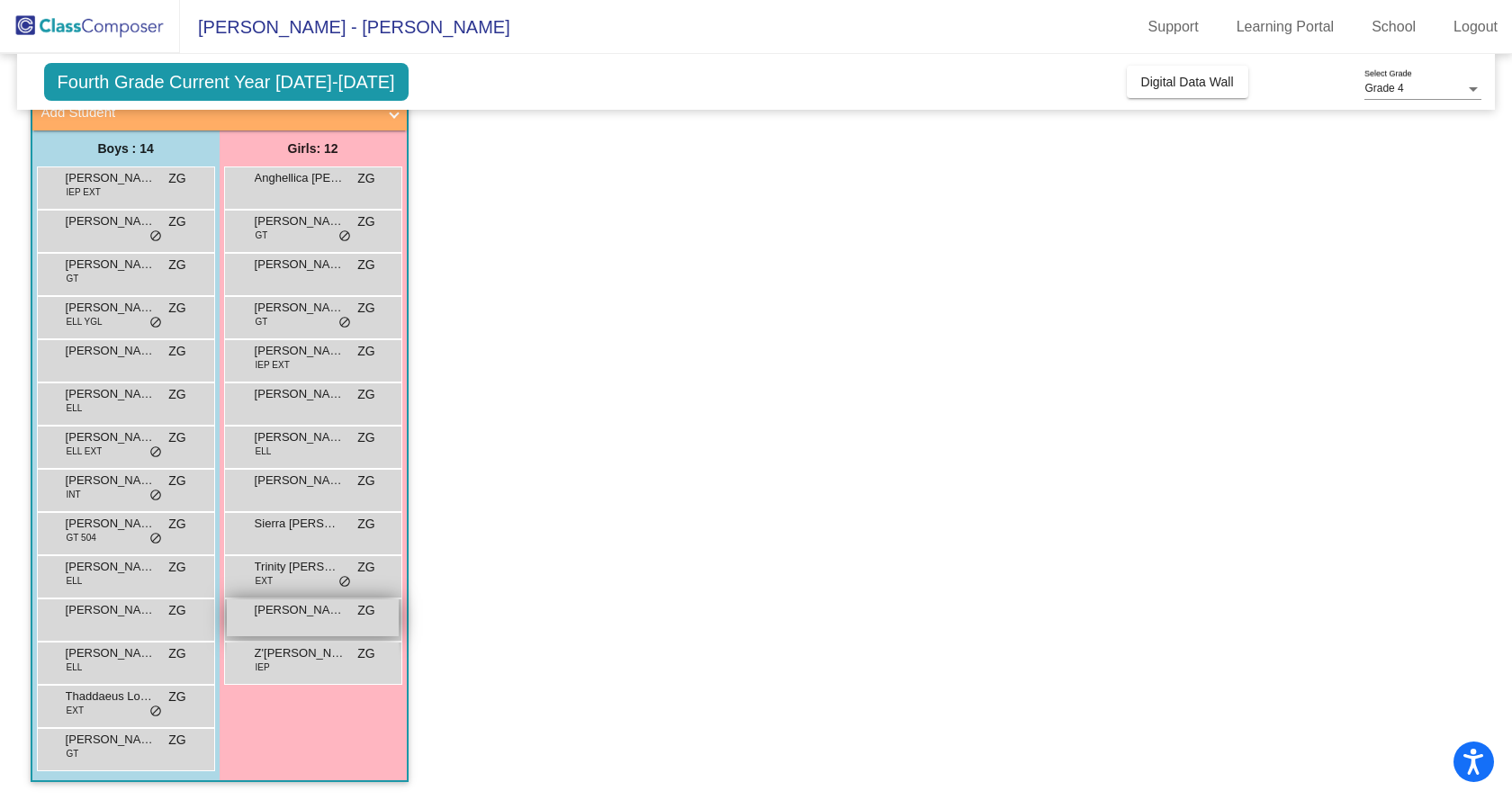
click at [314, 618] on span "[PERSON_NAME]" at bounding box center [299, 610] width 90 height 18
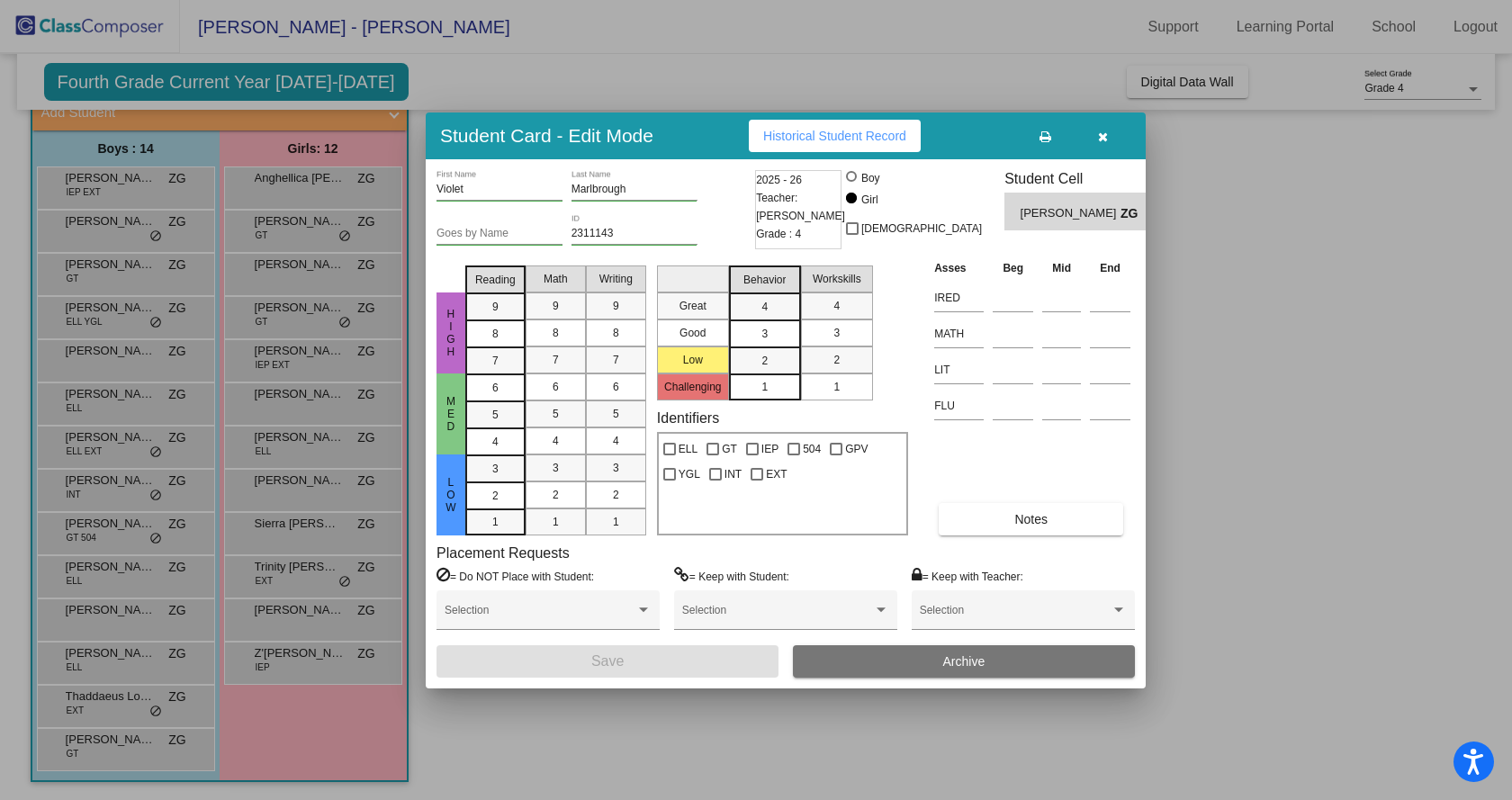
click at [896, 649] on button "Archive" at bounding box center [964, 661] width 342 height 32
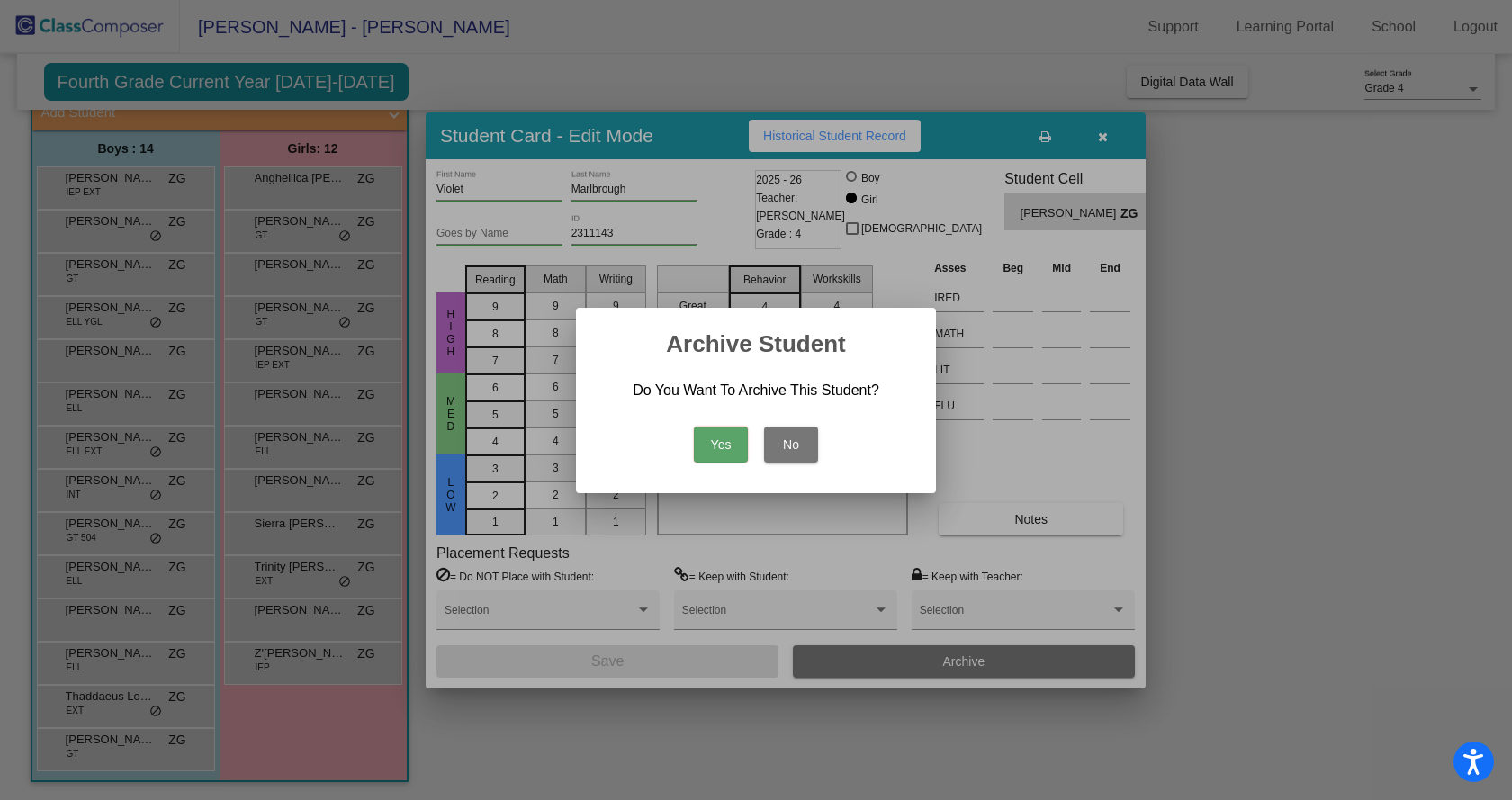
click at [734, 436] on button "Yes" at bounding box center [721, 445] width 54 height 36
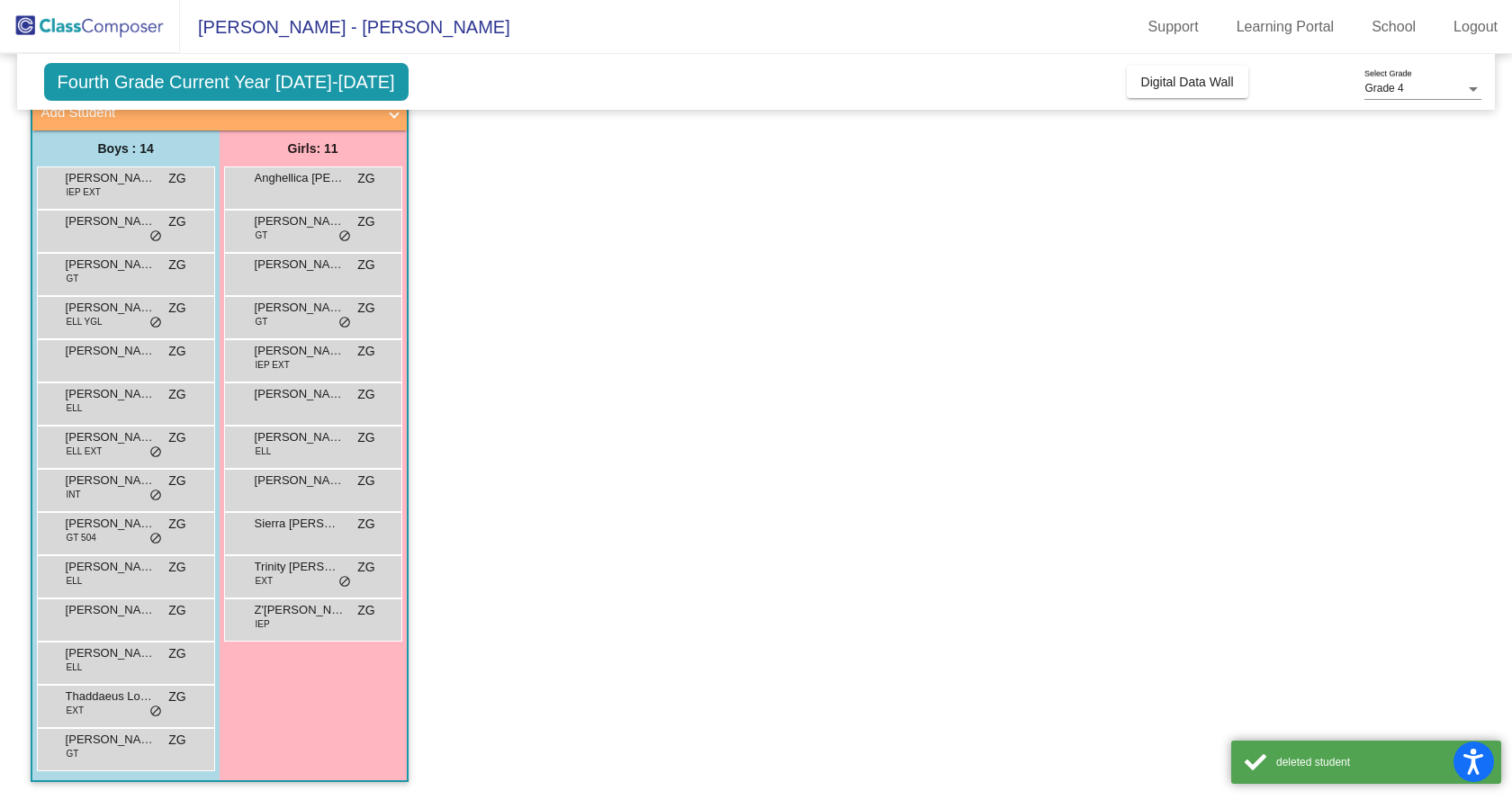
click at [725, 402] on app-classroom "Class 1 - 4th Grade E255 picture_as_pdf [PERSON_NAME] Add Student First Name La…" at bounding box center [757, 424] width 1452 height 750
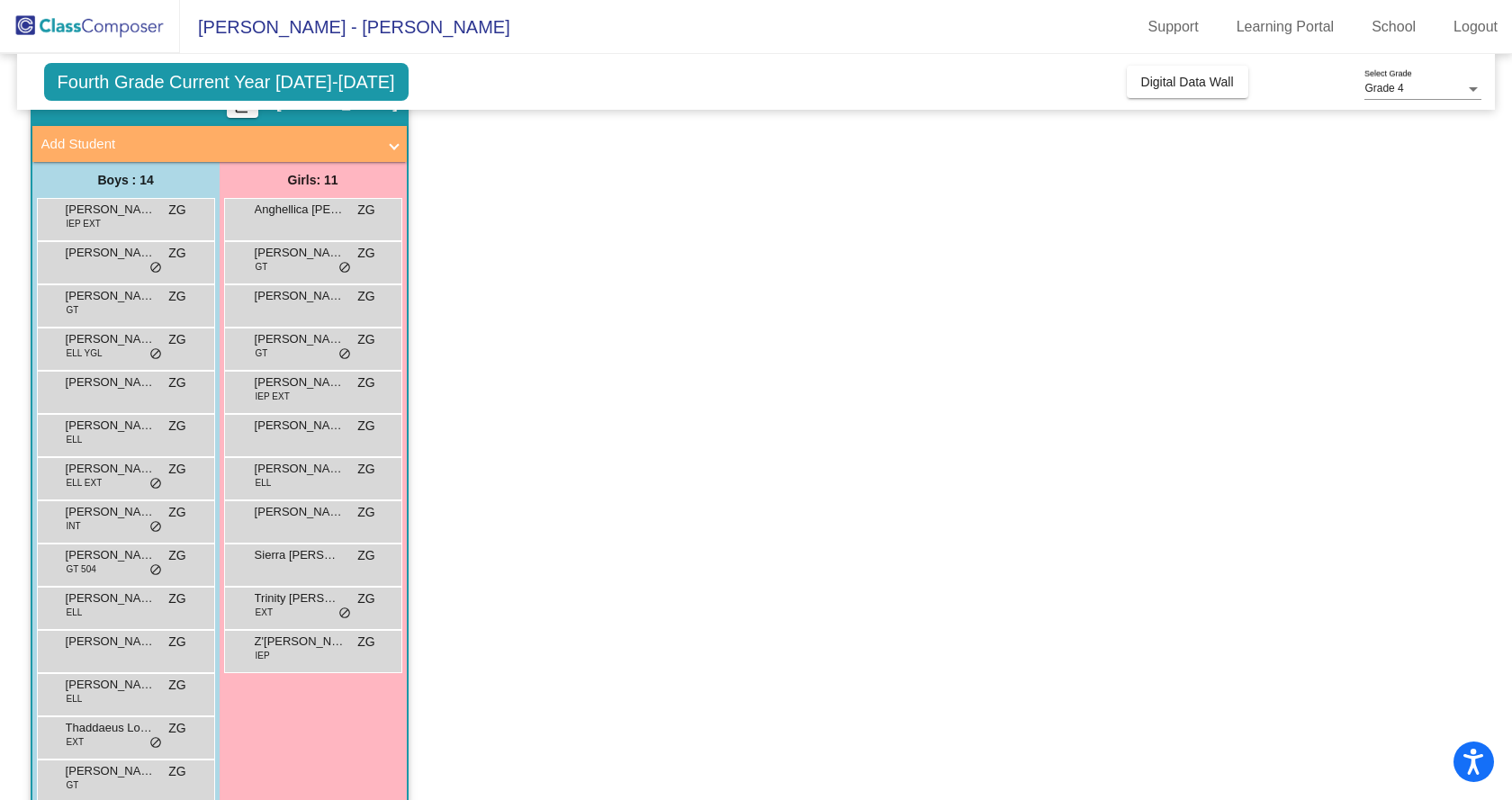
scroll to position [121, 0]
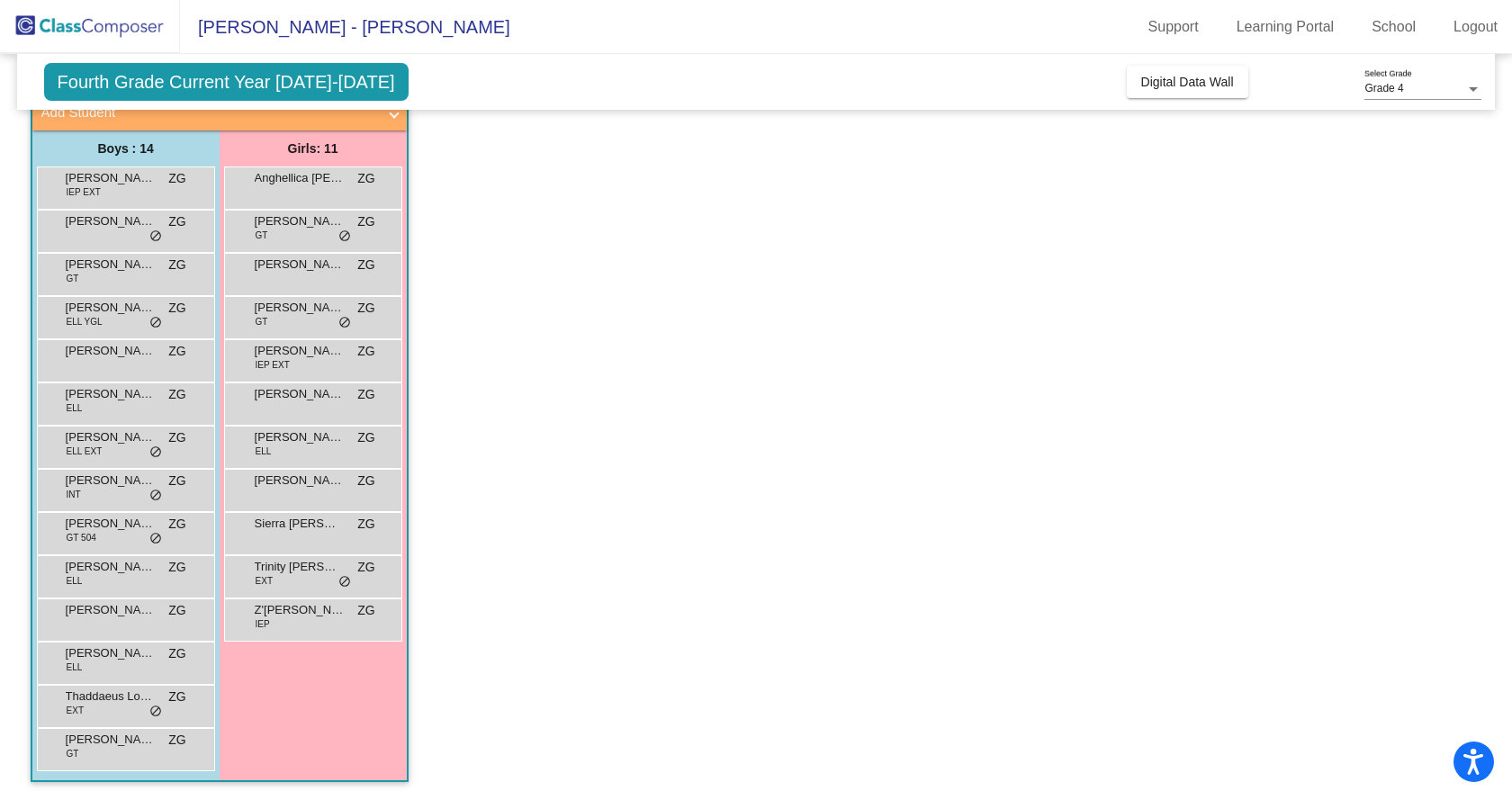
click at [705, 442] on app-classroom "Class 1 - 4th Grade E255 picture_as_pdf [PERSON_NAME] Add Student First Name La…" at bounding box center [757, 424] width 1452 height 750
click at [782, 259] on app-classroom "Class 1 - 4th Grade E255 picture_as_pdf [PERSON_NAME] Add Student First Name La…" at bounding box center [757, 424] width 1452 height 750
click at [592, 272] on app-classroom "Class 1 - 4th Grade E255 picture_as_pdf [PERSON_NAME] Add Student First Name La…" at bounding box center [757, 424] width 1452 height 750
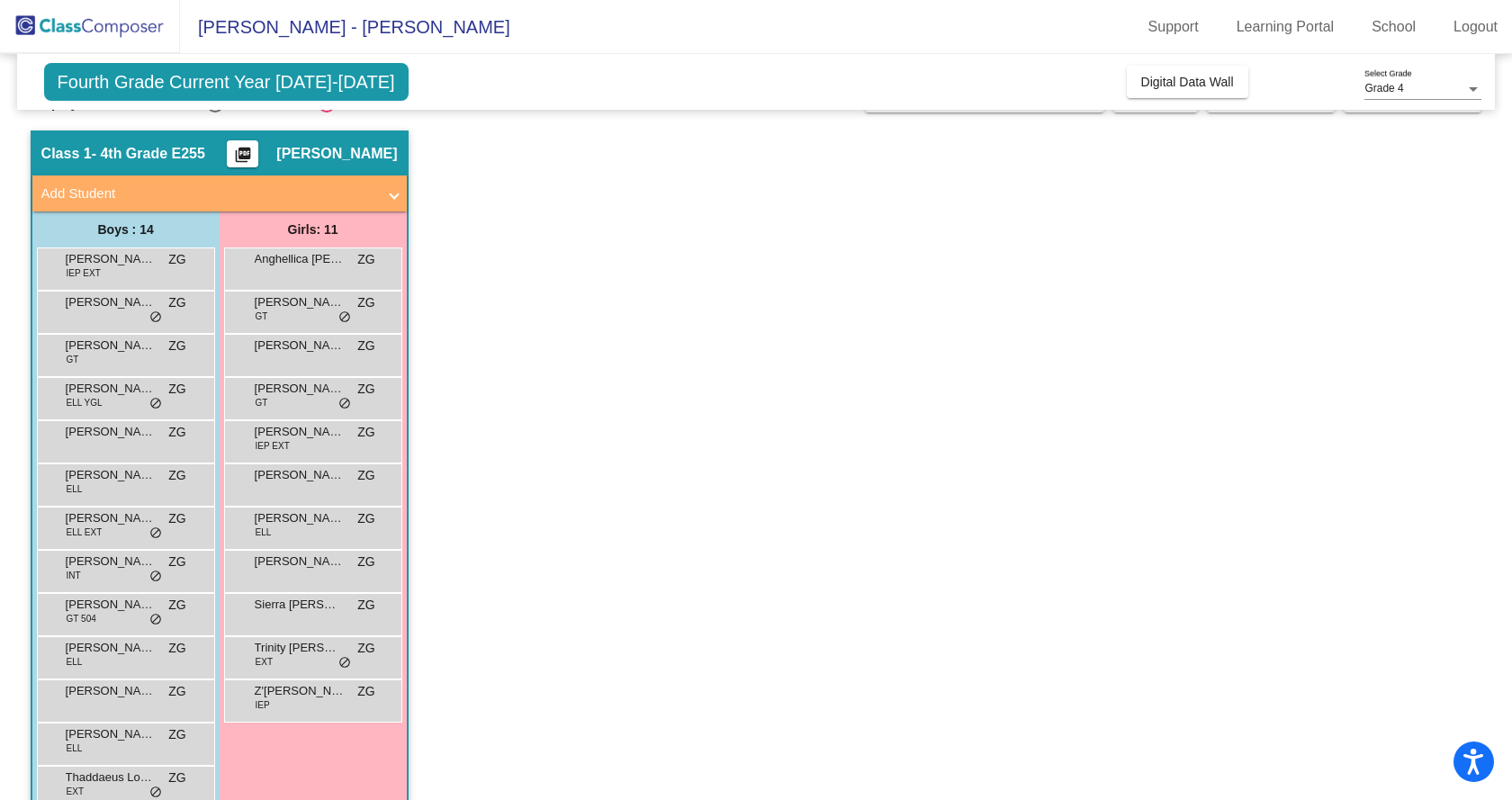
scroll to position [0, 0]
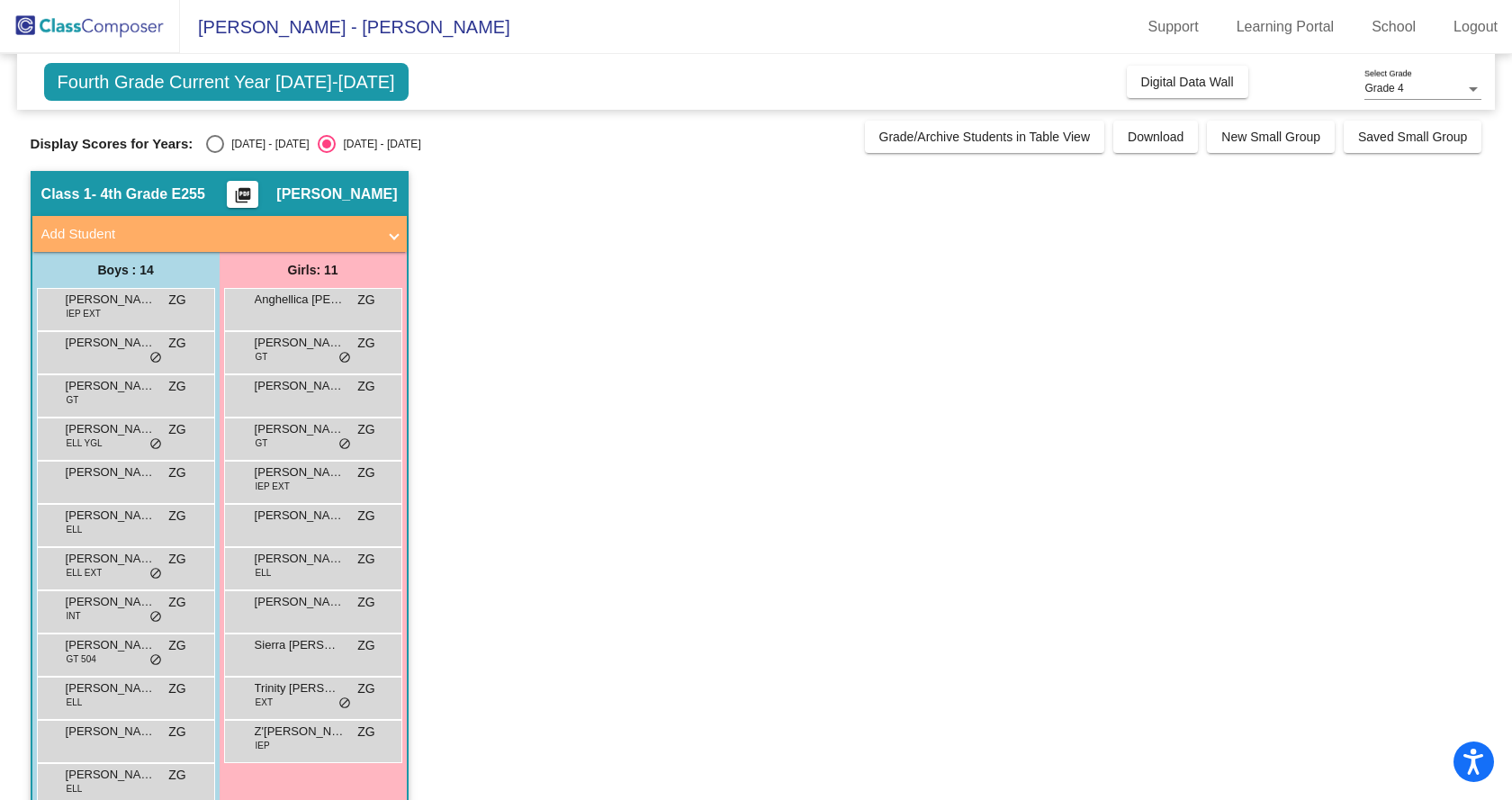
click at [511, 348] on app-classroom "Class 1 - 4th Grade E255 picture_as_pdf [PERSON_NAME] Add Student First Name La…" at bounding box center [757, 546] width 1452 height 750
